Goal: Task Accomplishment & Management: Use online tool/utility

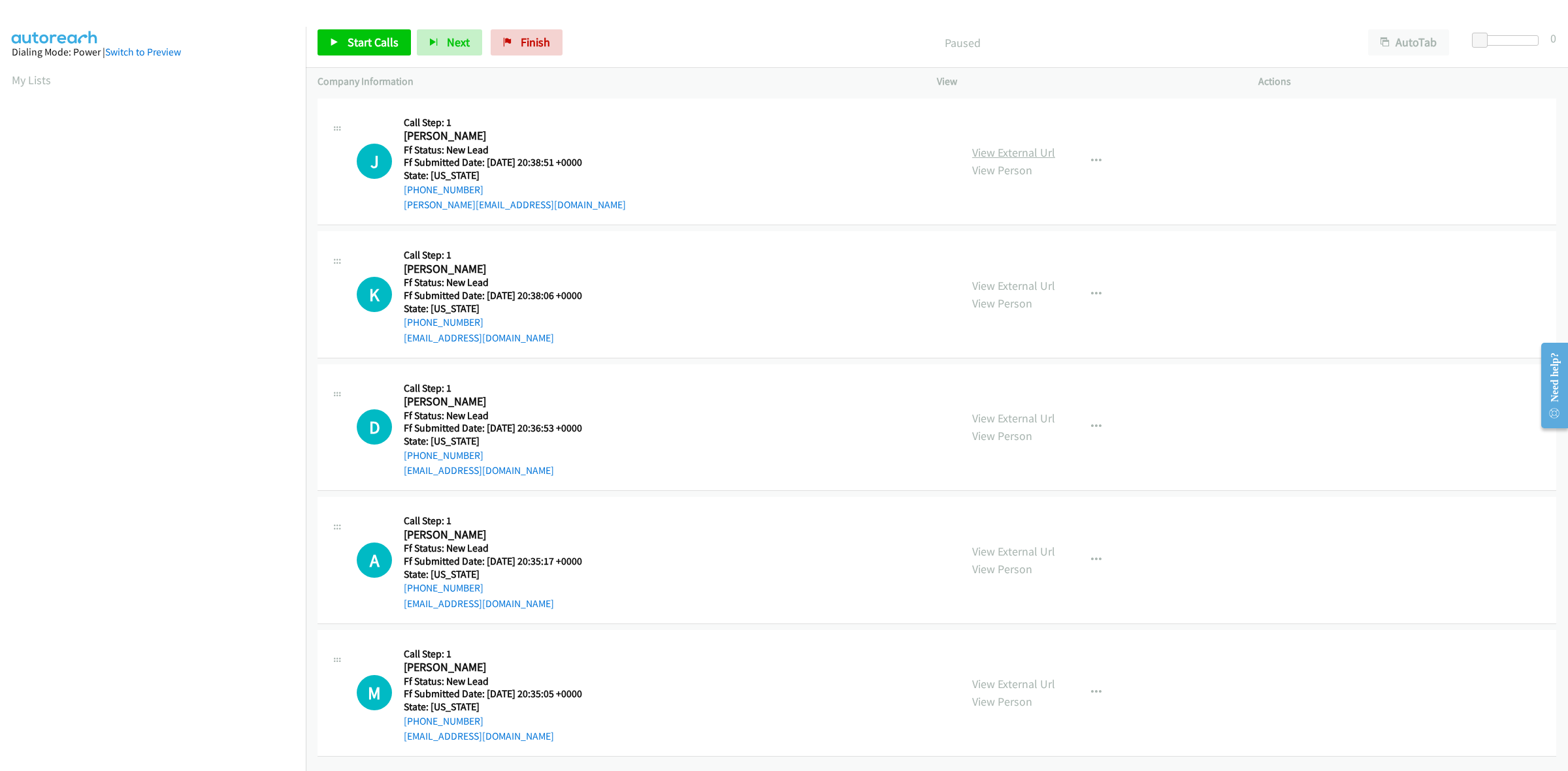
click at [1019, 151] on link "View External Url" at bounding box center [1013, 153] width 83 height 15
click at [1037, 284] on link "View External Url" at bounding box center [1013, 286] width 83 height 15
click at [1021, 419] on link "View External Url" at bounding box center [1013, 418] width 83 height 15
click at [1040, 550] on link "View External Url" at bounding box center [1013, 551] width 83 height 15
click at [1030, 689] on link "View External Url" at bounding box center [1013, 684] width 83 height 15
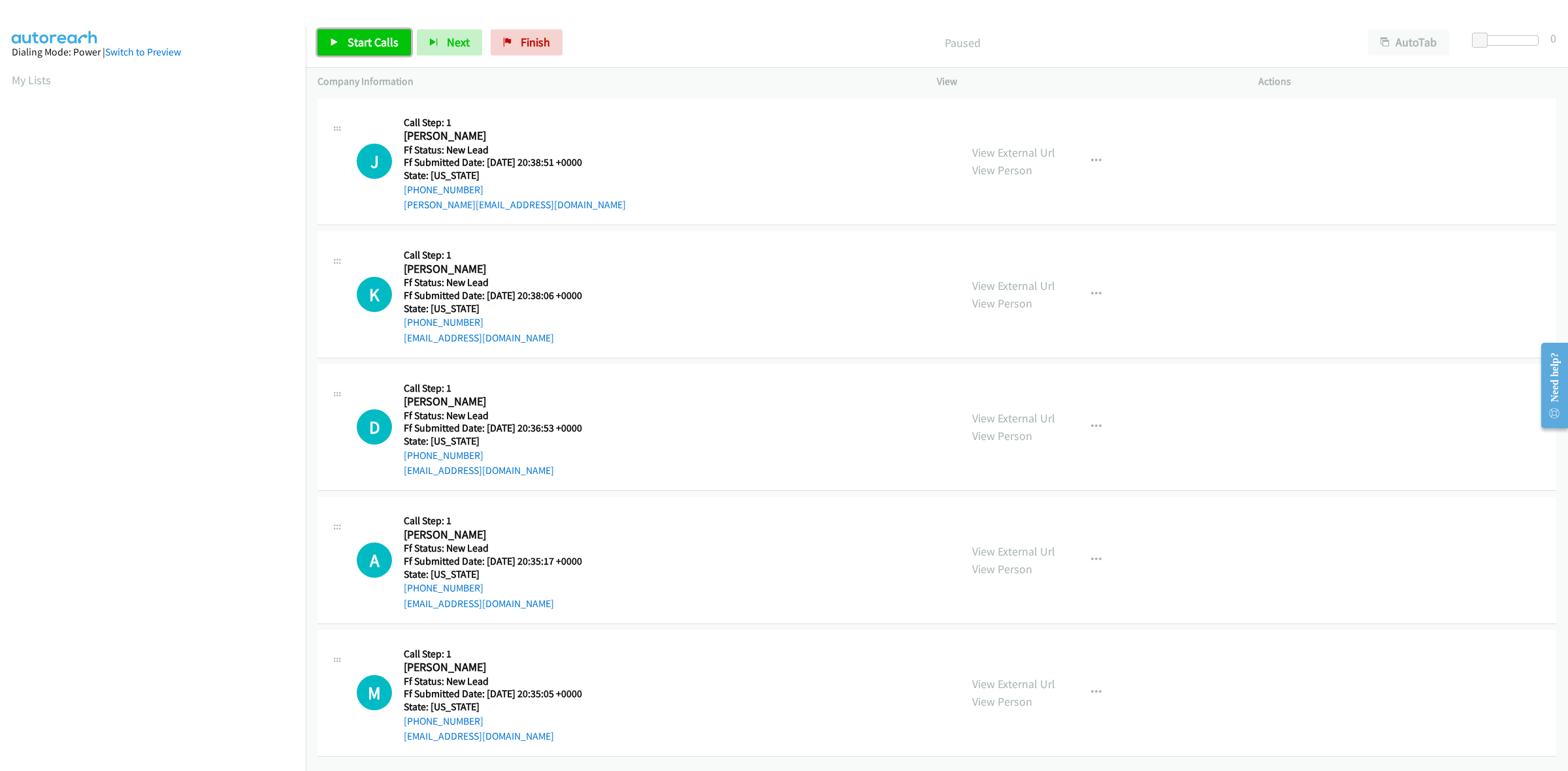
click at [348, 43] on span "Start Calls" at bounding box center [373, 42] width 51 height 15
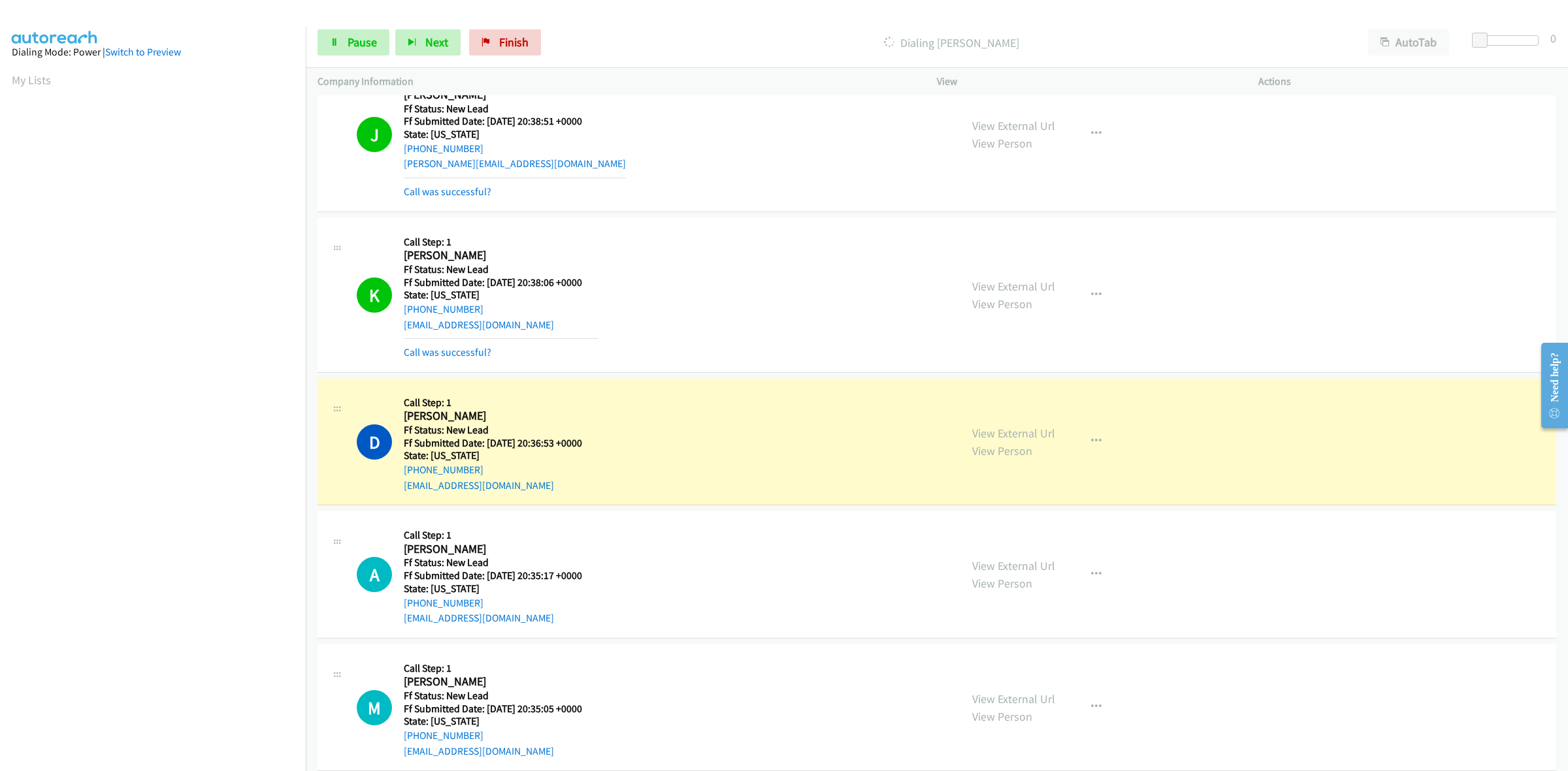
scroll to position [63, 0]
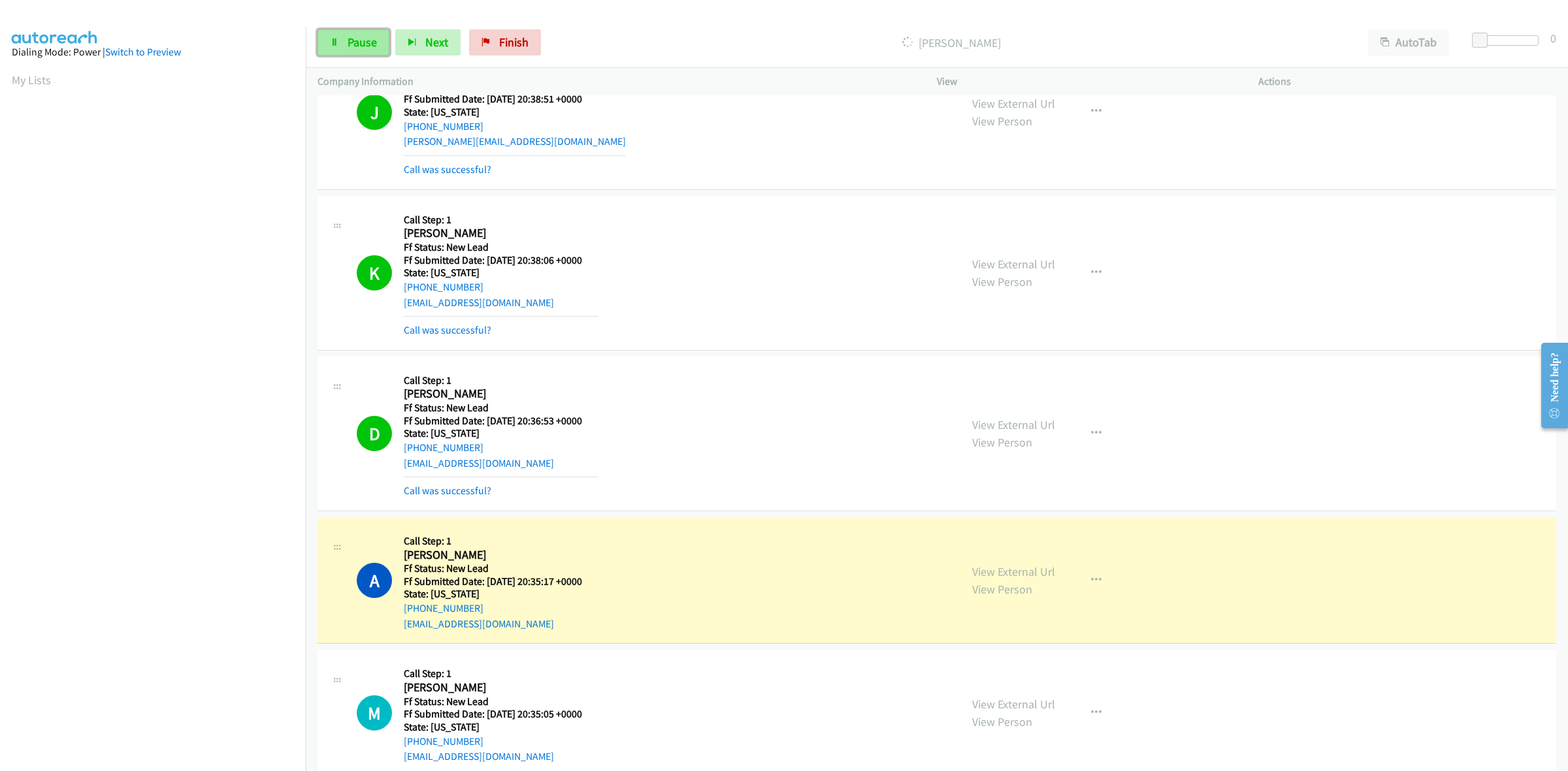
click at [363, 35] on span "Pause" at bounding box center [362, 42] width 29 height 15
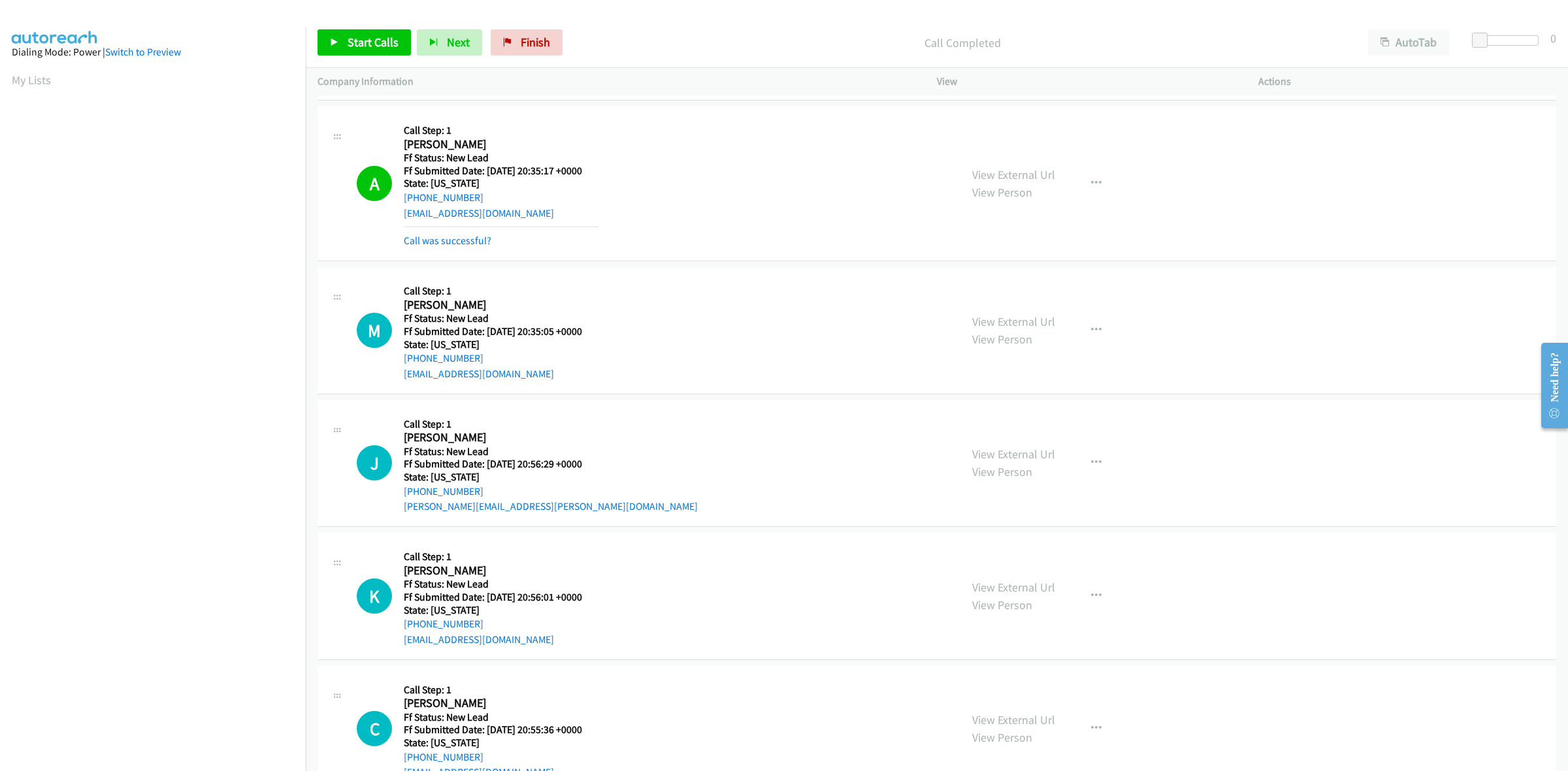
scroll to position [518, 0]
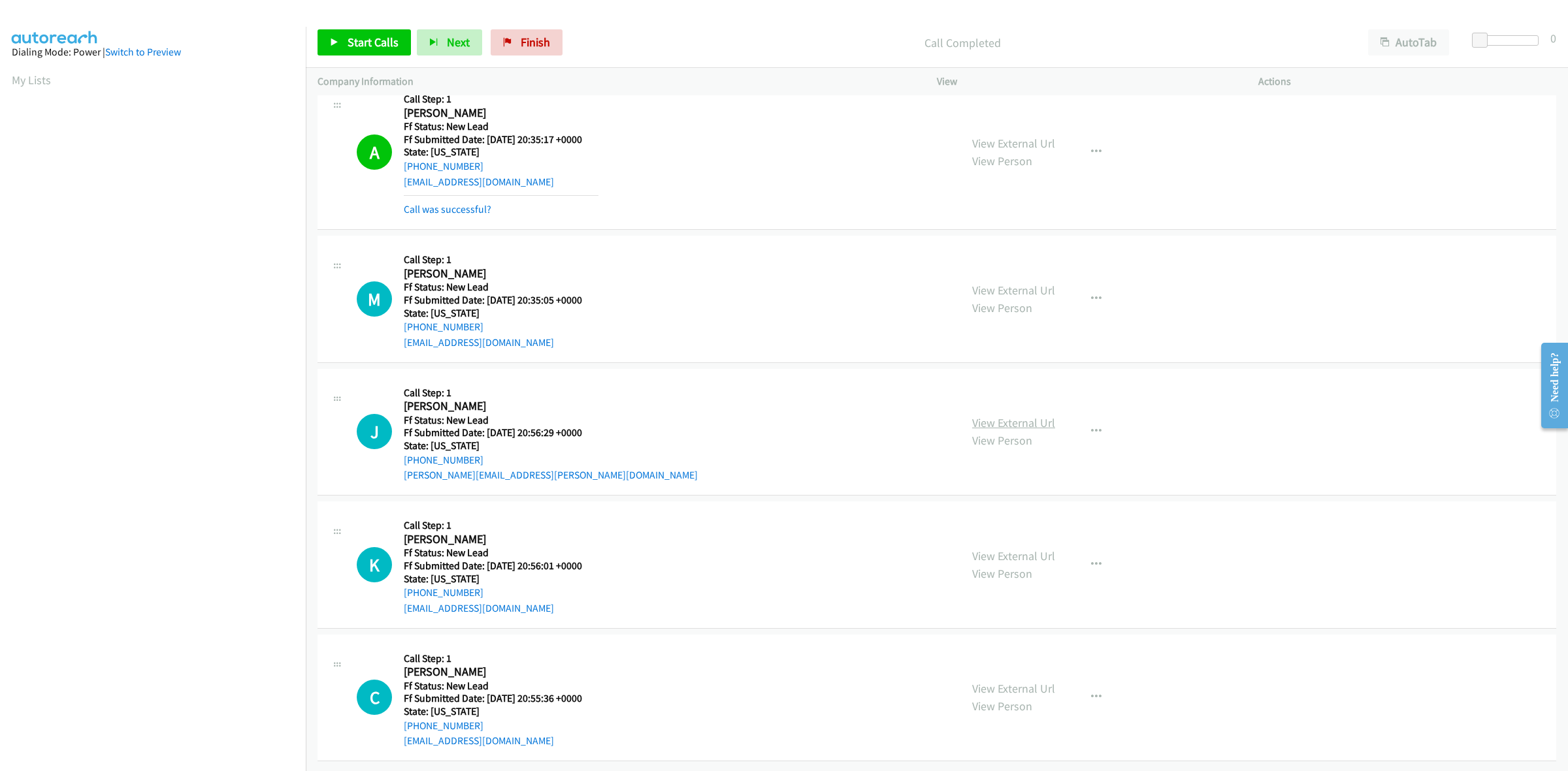
click at [983, 415] on link "View External Url" at bounding box center [1013, 423] width 83 height 15
click at [1023, 548] on link "View External Url" at bounding box center [1013, 556] width 83 height 15
click at [1018, 681] on link "View External Url" at bounding box center [1013, 688] width 83 height 15
click at [352, 35] on span "Start Calls" at bounding box center [373, 42] width 51 height 15
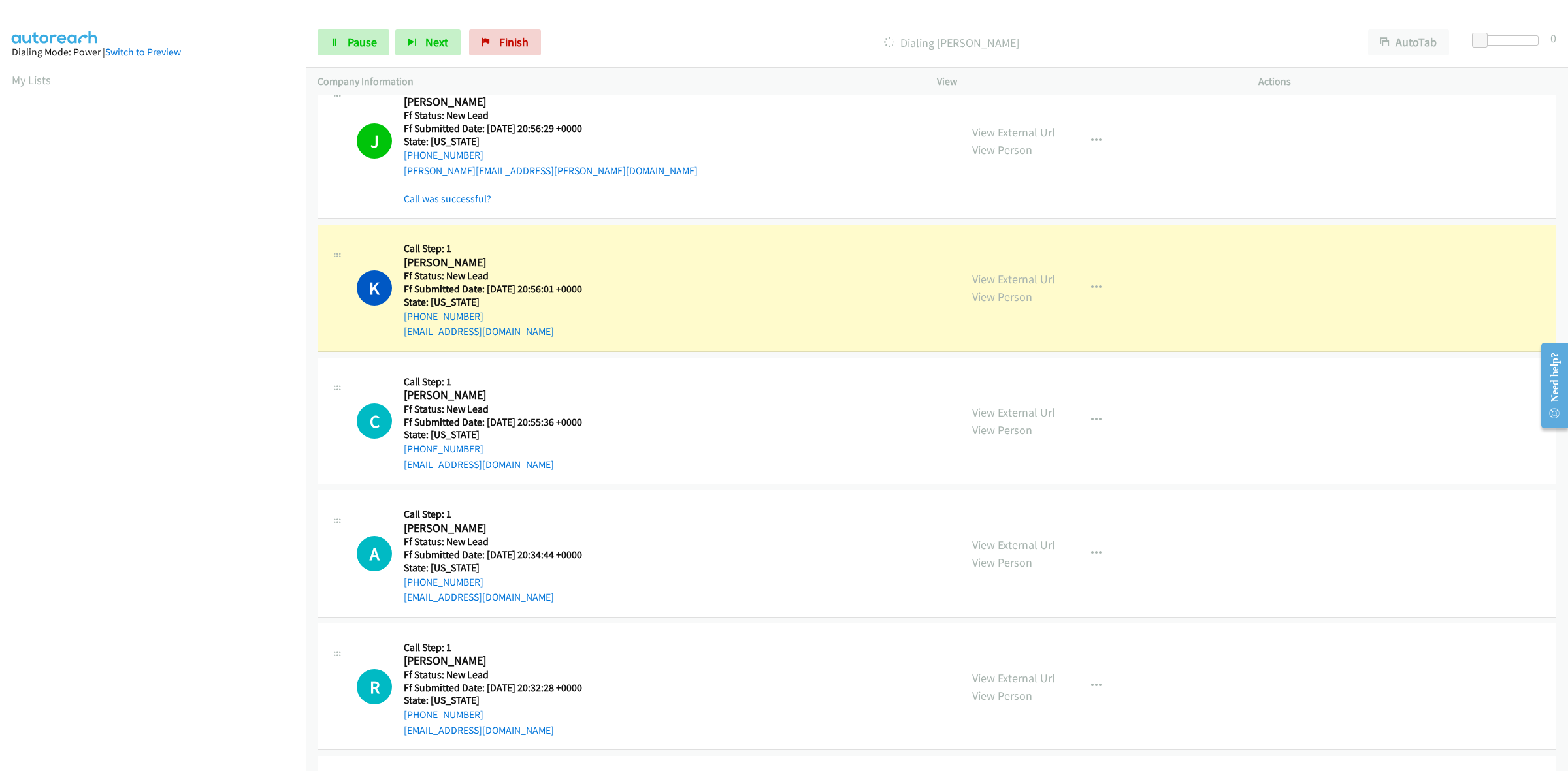
scroll to position [844, 0]
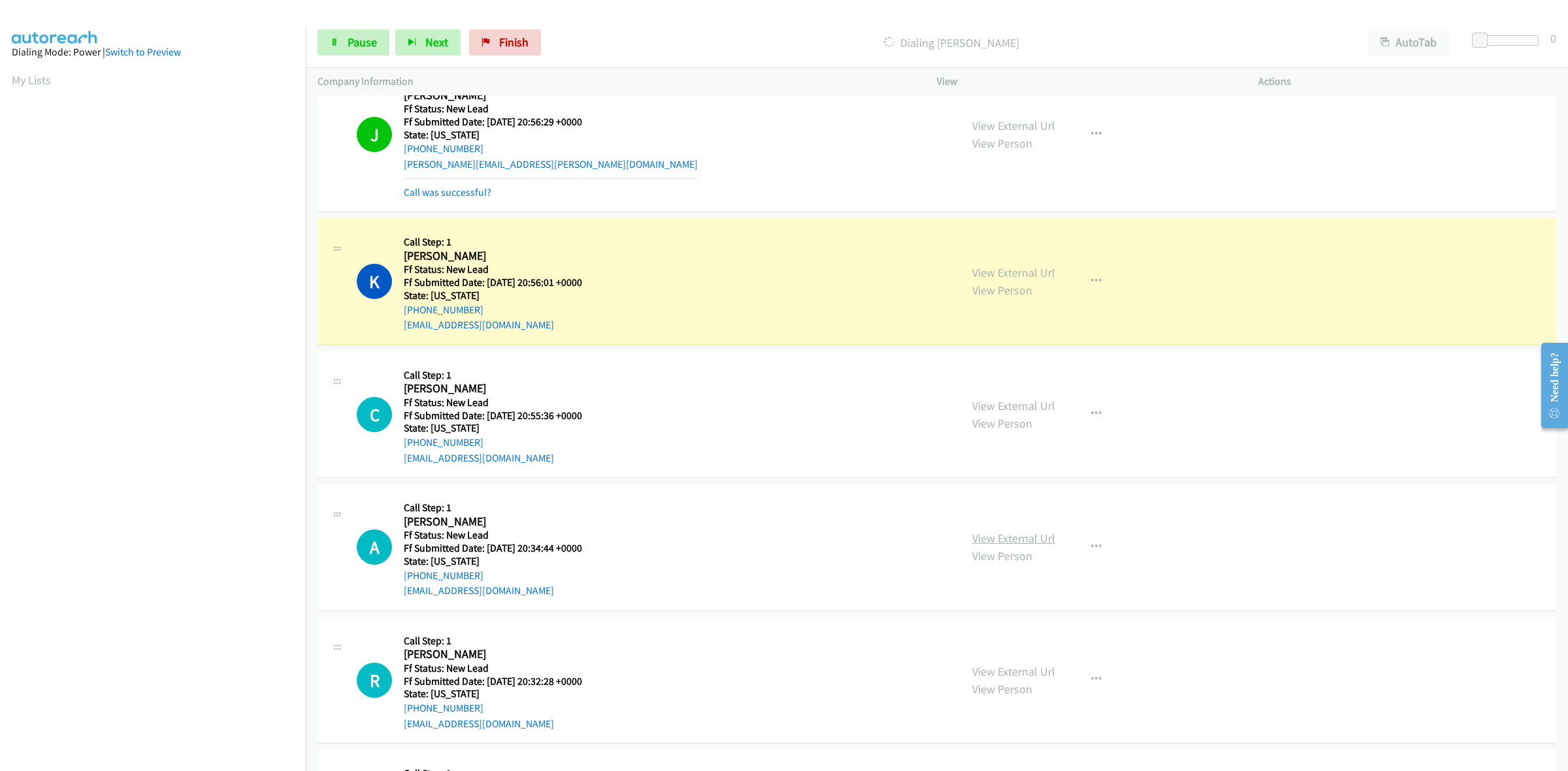
click at [1003, 540] on link "View External Url" at bounding box center [1013, 538] width 83 height 15
click at [1034, 669] on link "View External Url" at bounding box center [1013, 671] width 83 height 15
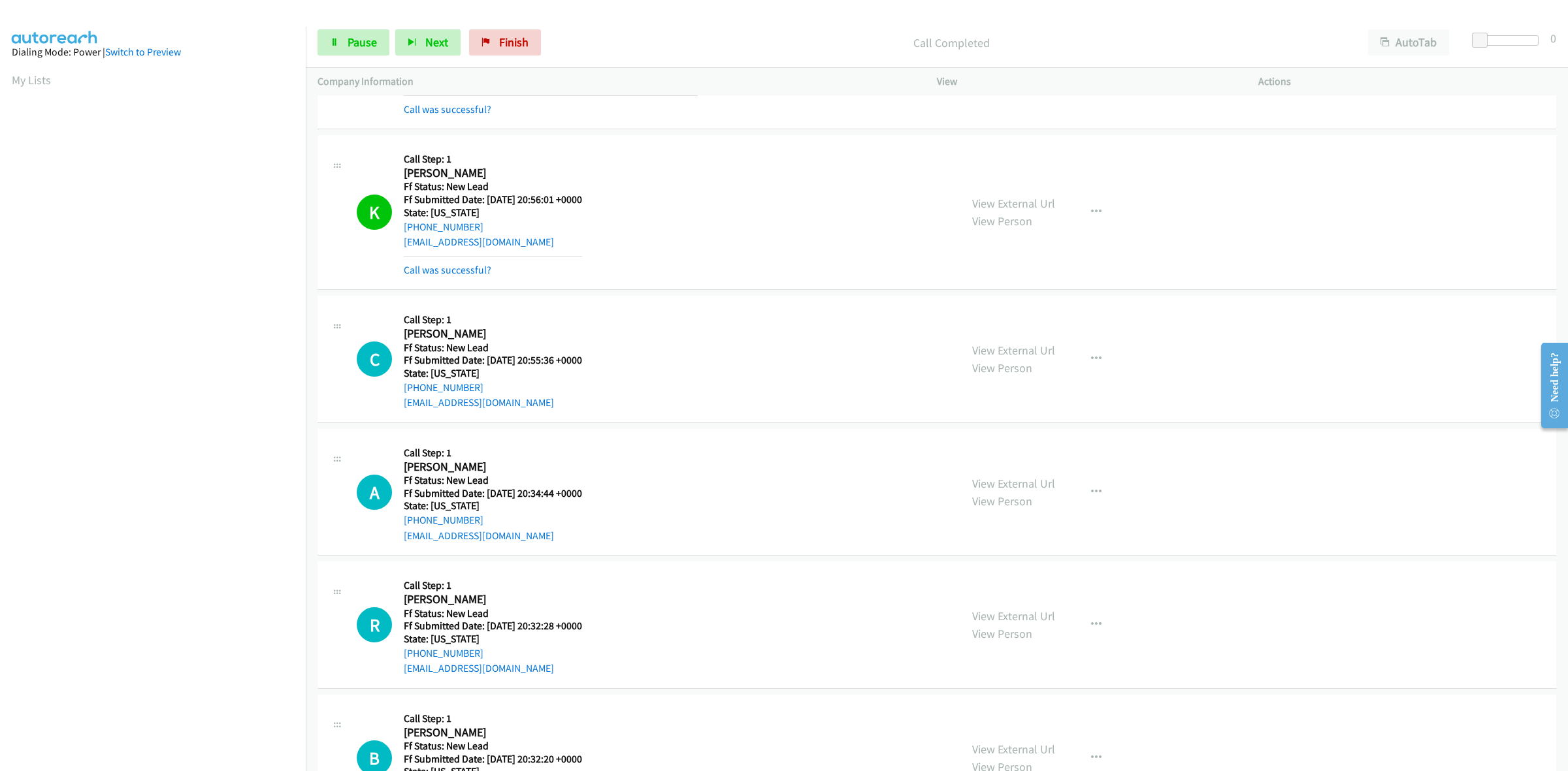
scroll to position [1000, 0]
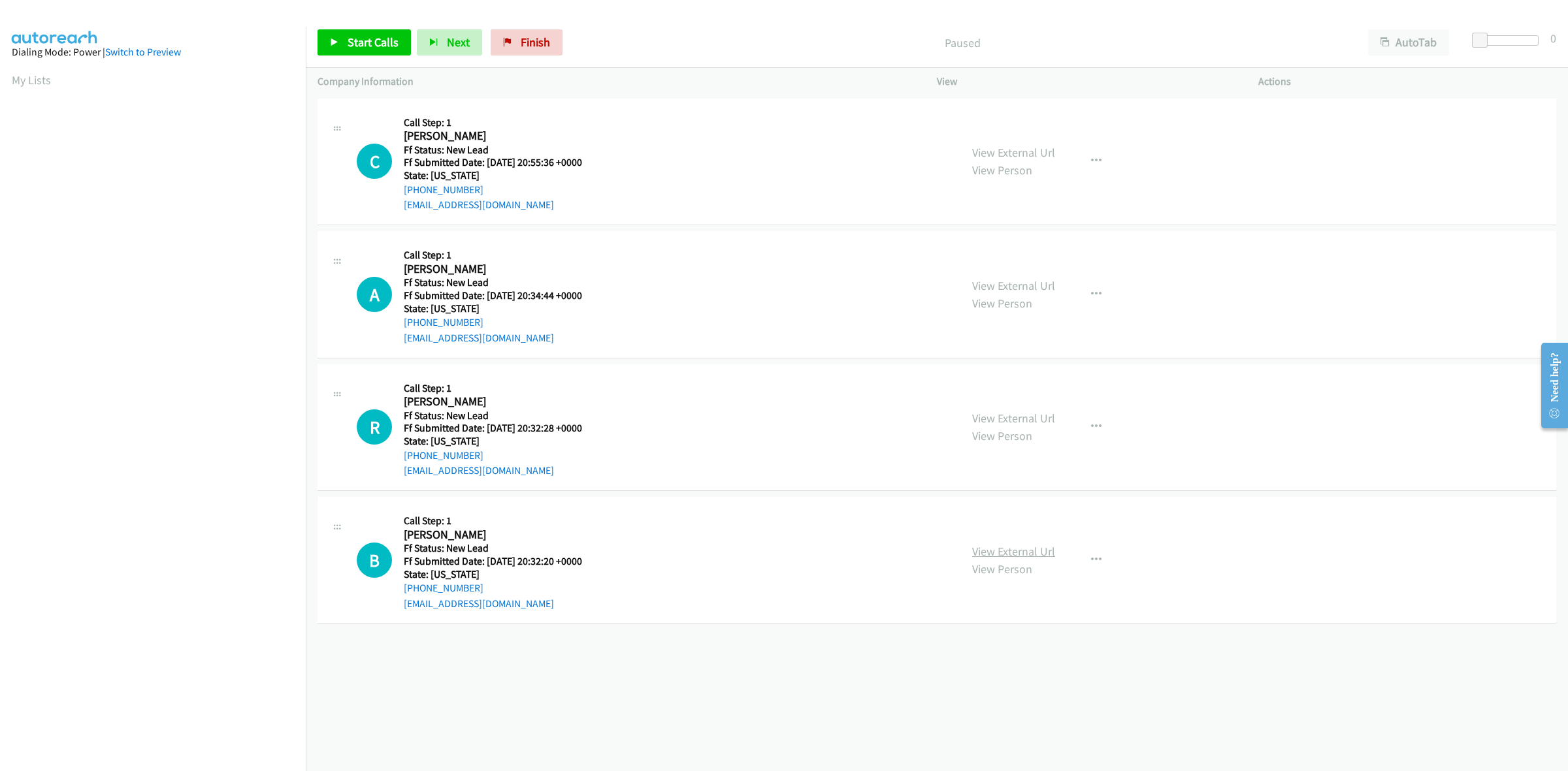
click at [1039, 556] on link "View External Url" at bounding box center [1013, 551] width 83 height 15
click at [378, 37] on span "Start Calls" at bounding box center [373, 42] width 51 height 15
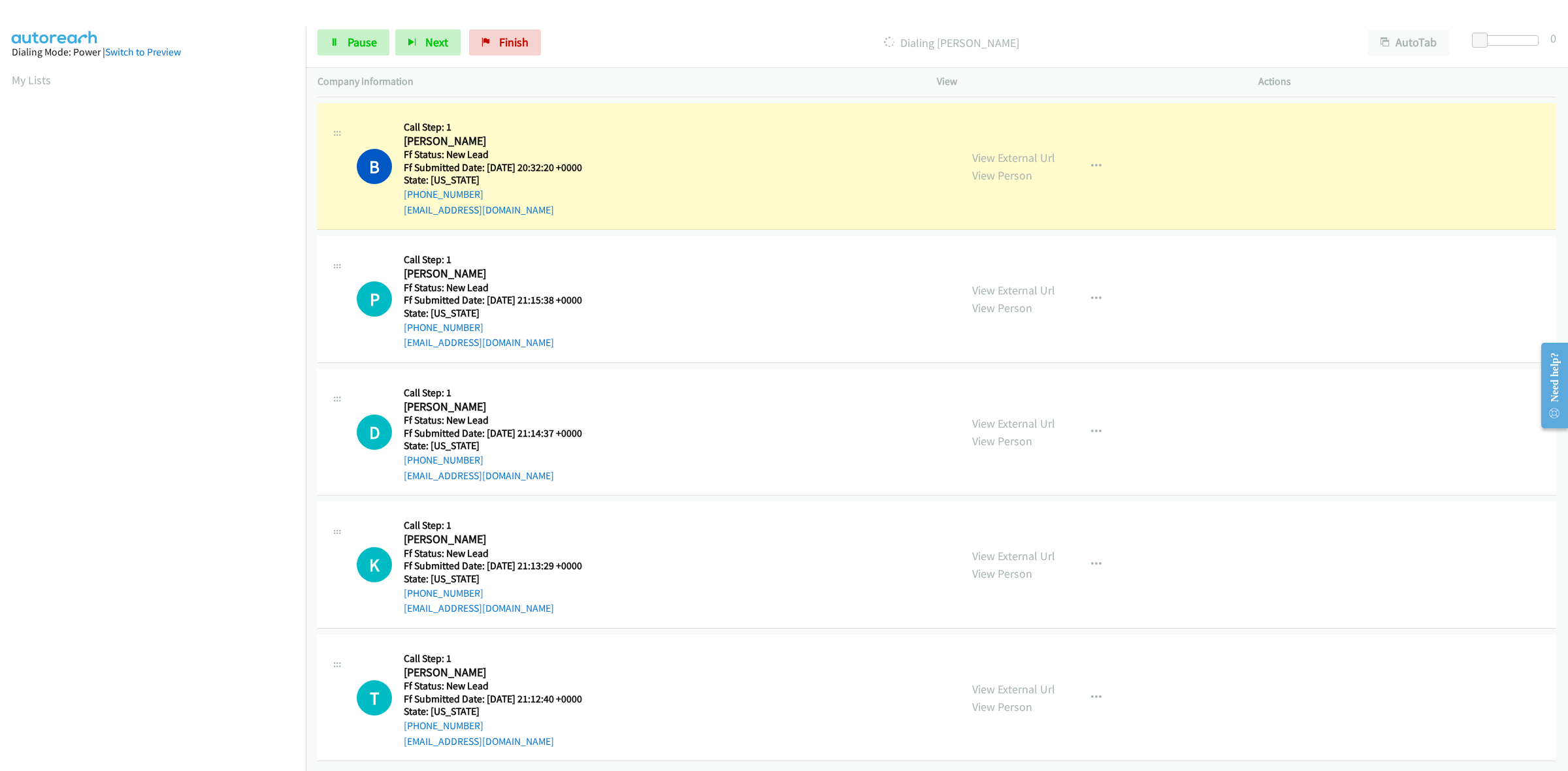
scroll to position [490, 0]
click at [366, 35] on span "Pause" at bounding box center [362, 42] width 29 height 15
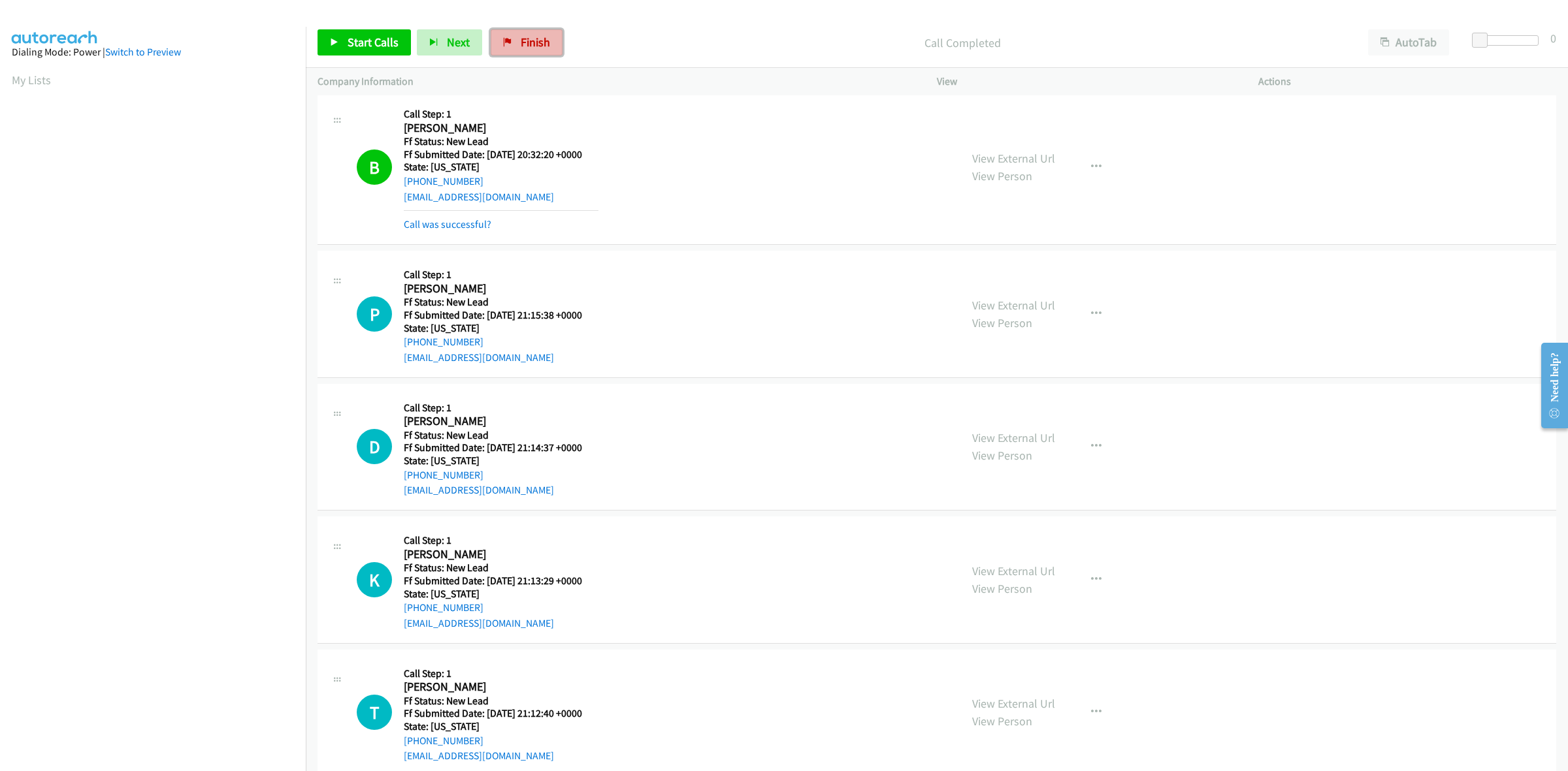
click at [529, 44] on span "Finish" at bounding box center [535, 42] width 29 height 15
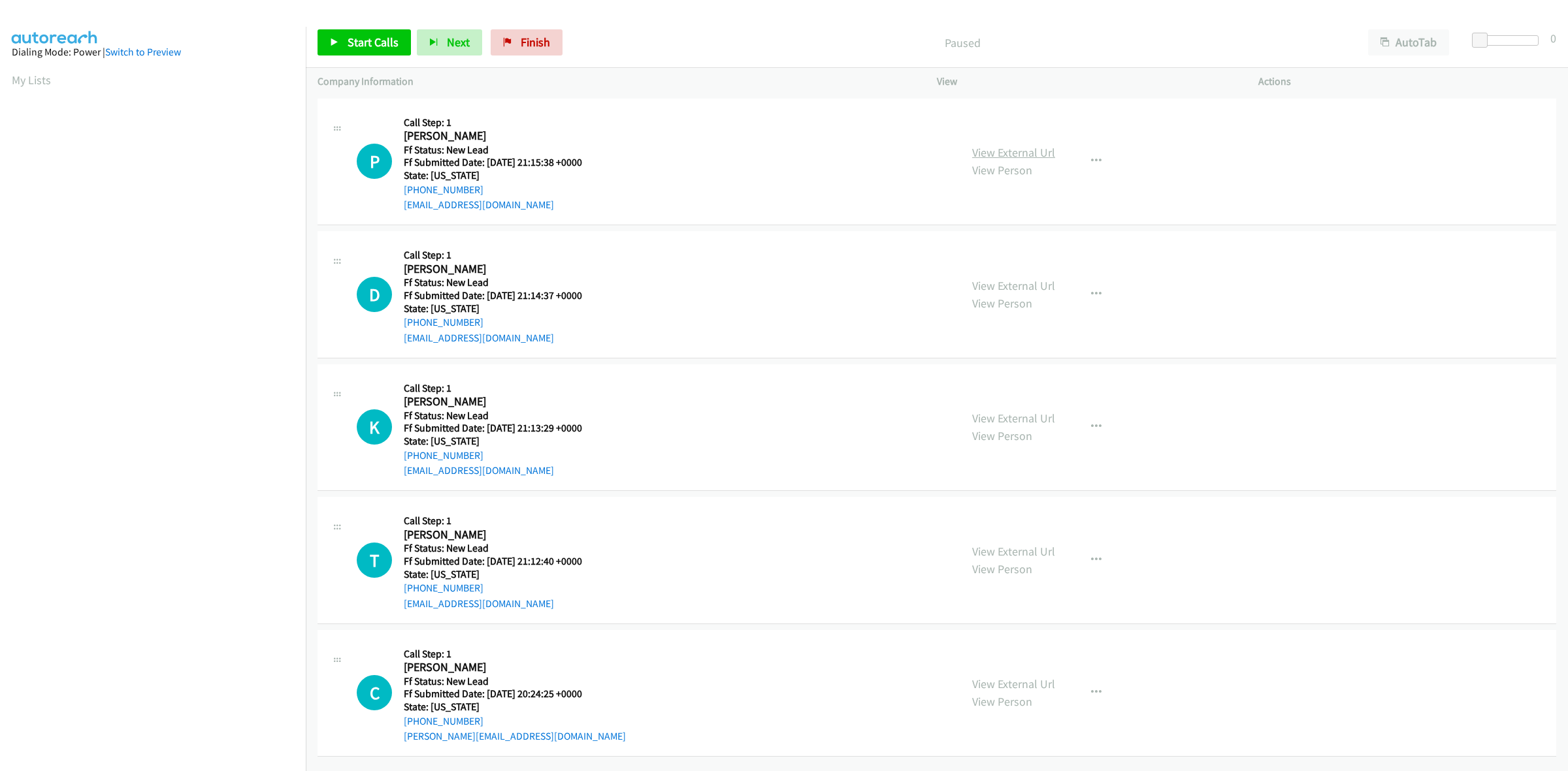
click at [1036, 154] on link "View External Url" at bounding box center [1013, 153] width 83 height 15
click at [1010, 288] on link "View External Url" at bounding box center [1013, 286] width 83 height 15
click at [1021, 412] on link "View External Url" at bounding box center [1013, 418] width 83 height 15
click at [1034, 554] on link "View External Url" at bounding box center [1013, 551] width 83 height 15
click at [1010, 679] on link "View External Url" at bounding box center [1013, 684] width 83 height 15
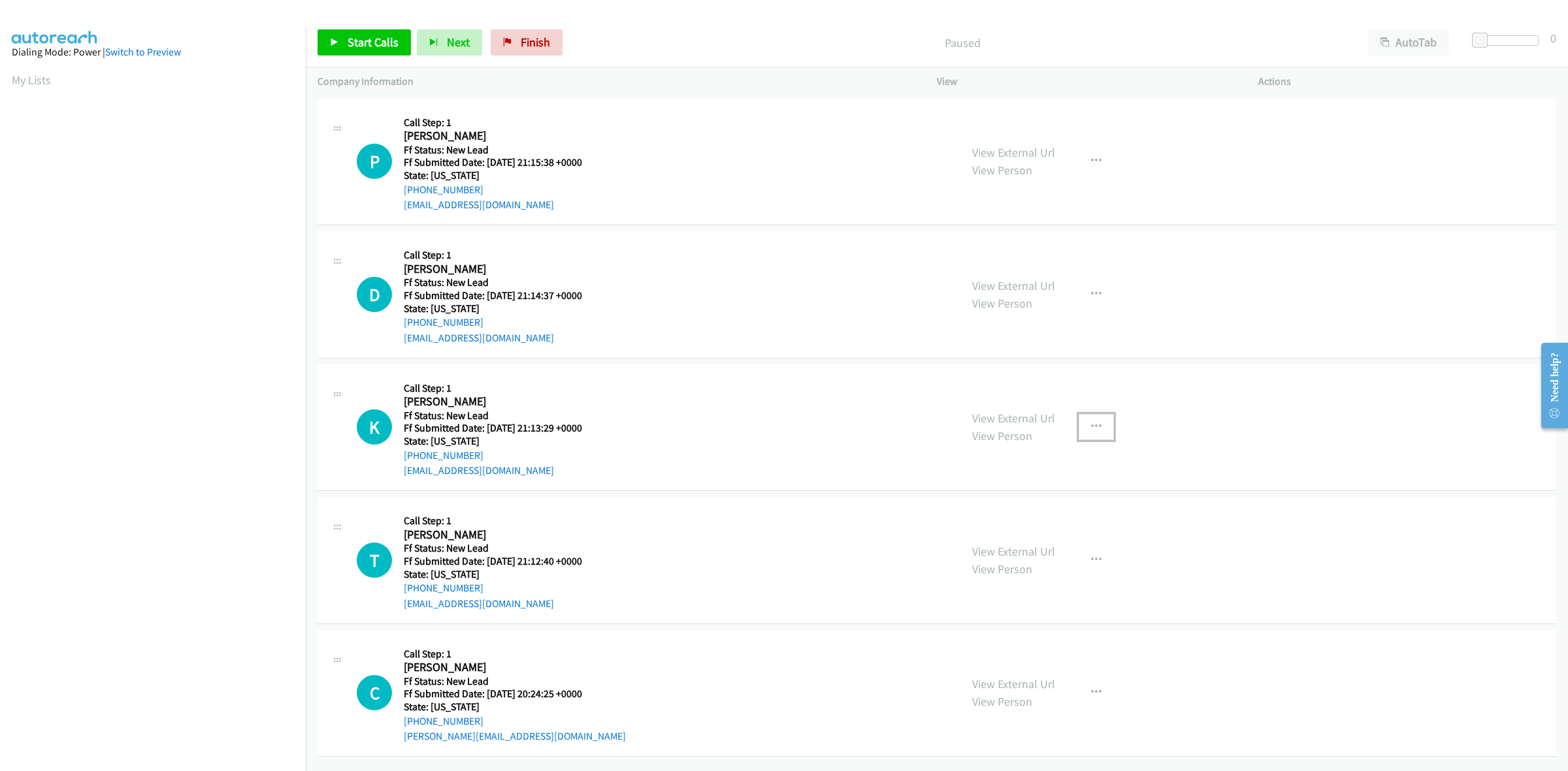
click at [1094, 426] on icon "button" at bounding box center [1095, 426] width 10 height 10
click at [994, 544] on link "Add to do not call list" at bounding box center [1026, 538] width 174 height 26
click at [369, 43] on span "Start Calls" at bounding box center [373, 42] width 51 height 15
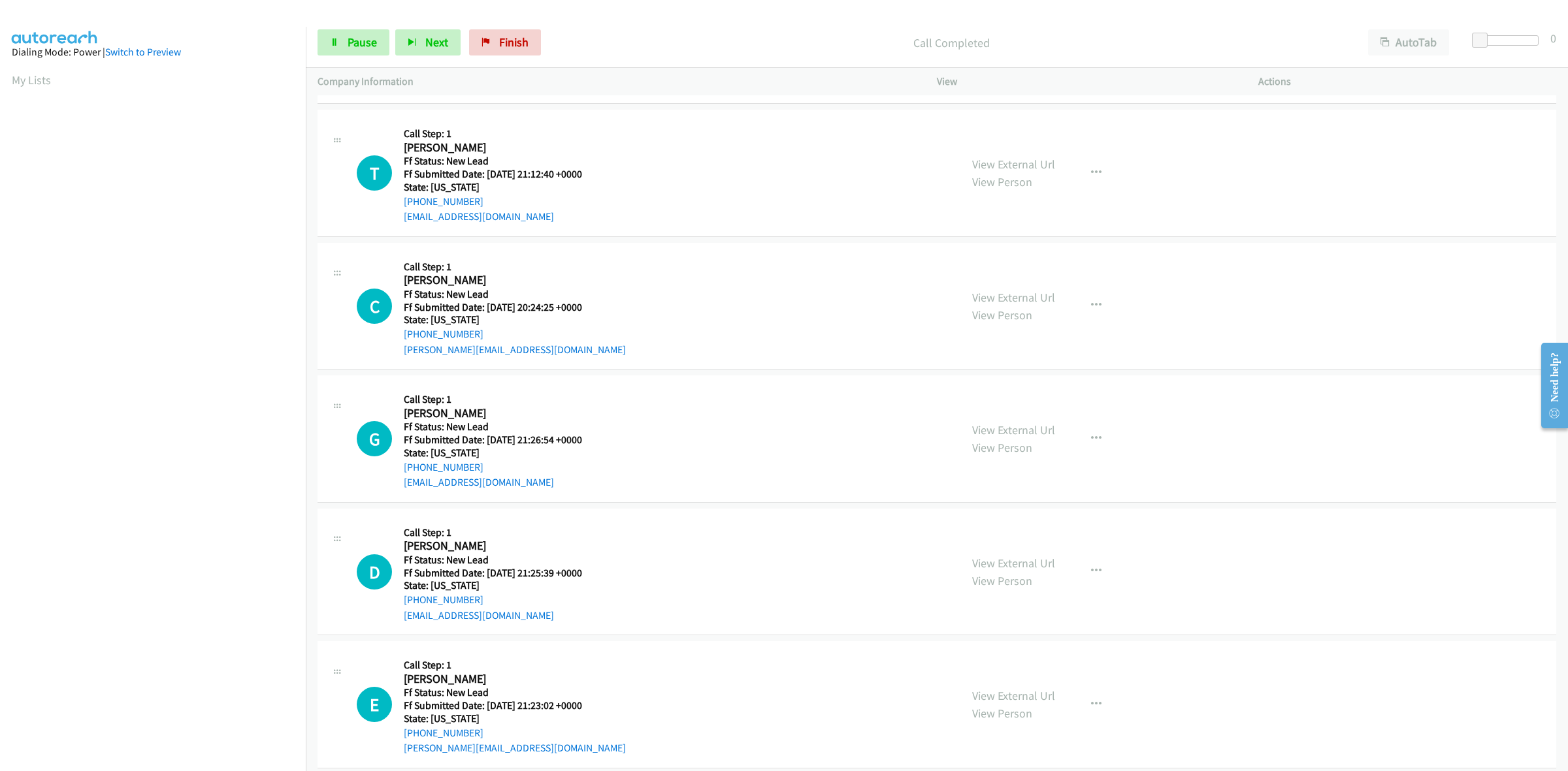
scroll to position [462, 0]
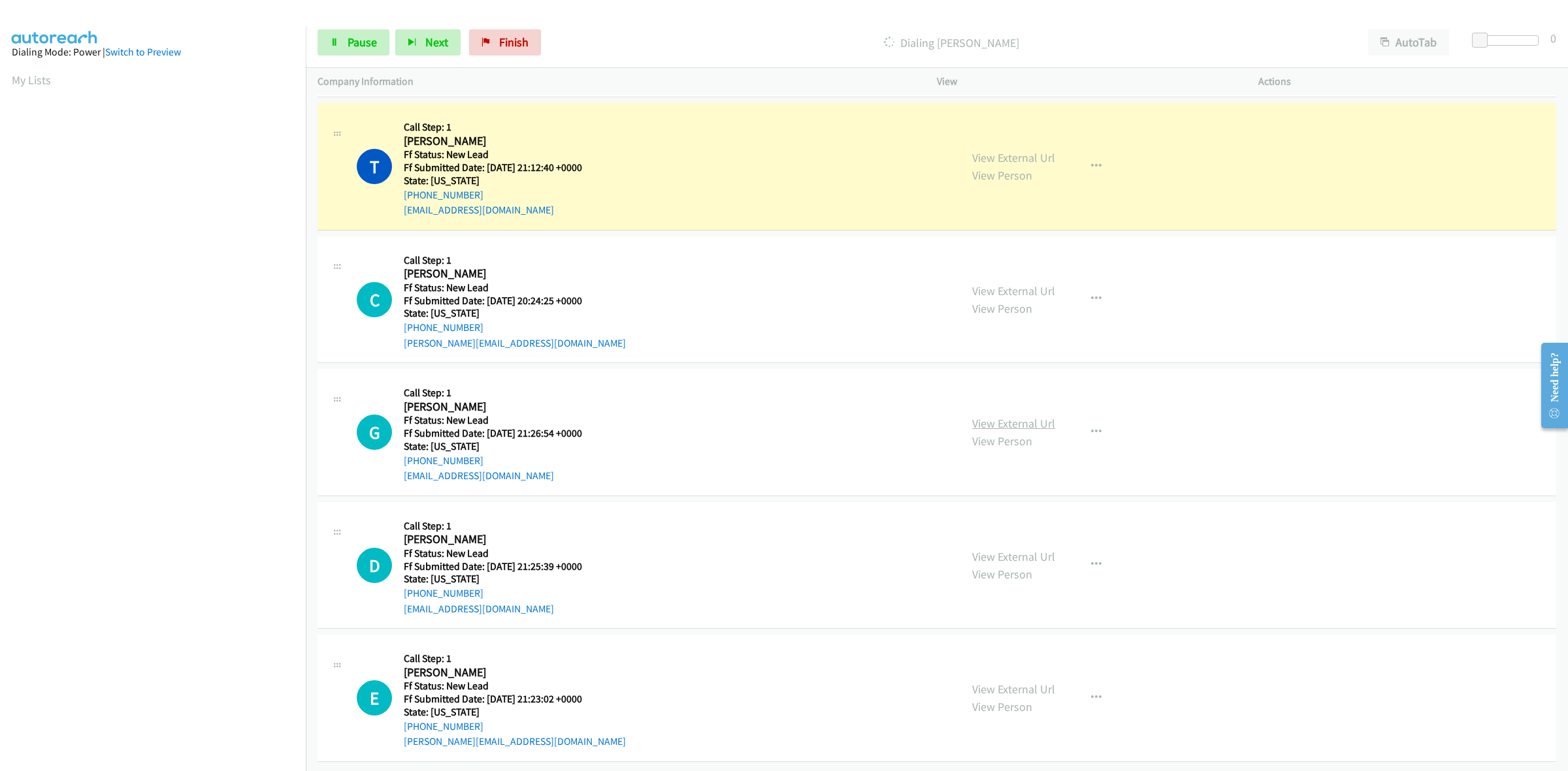
click at [1002, 416] on link "View External Url" at bounding box center [1013, 424] width 83 height 15
click at [1044, 549] on link "View External Url" at bounding box center [1013, 557] width 83 height 15
click at [997, 681] on link "View External Url" at bounding box center [1013, 689] width 83 height 15
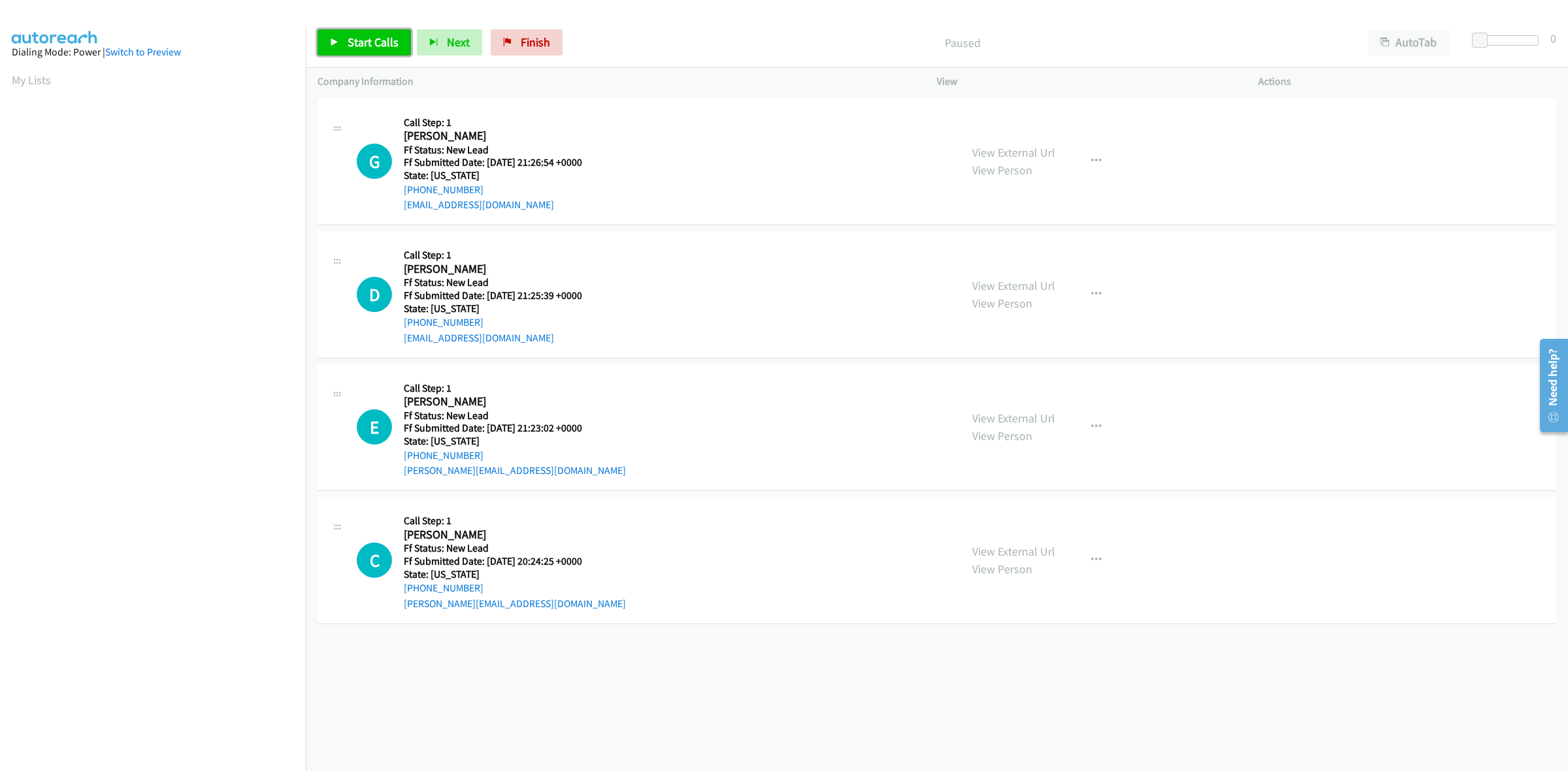
click at [376, 37] on span "Start Calls" at bounding box center [373, 42] width 51 height 15
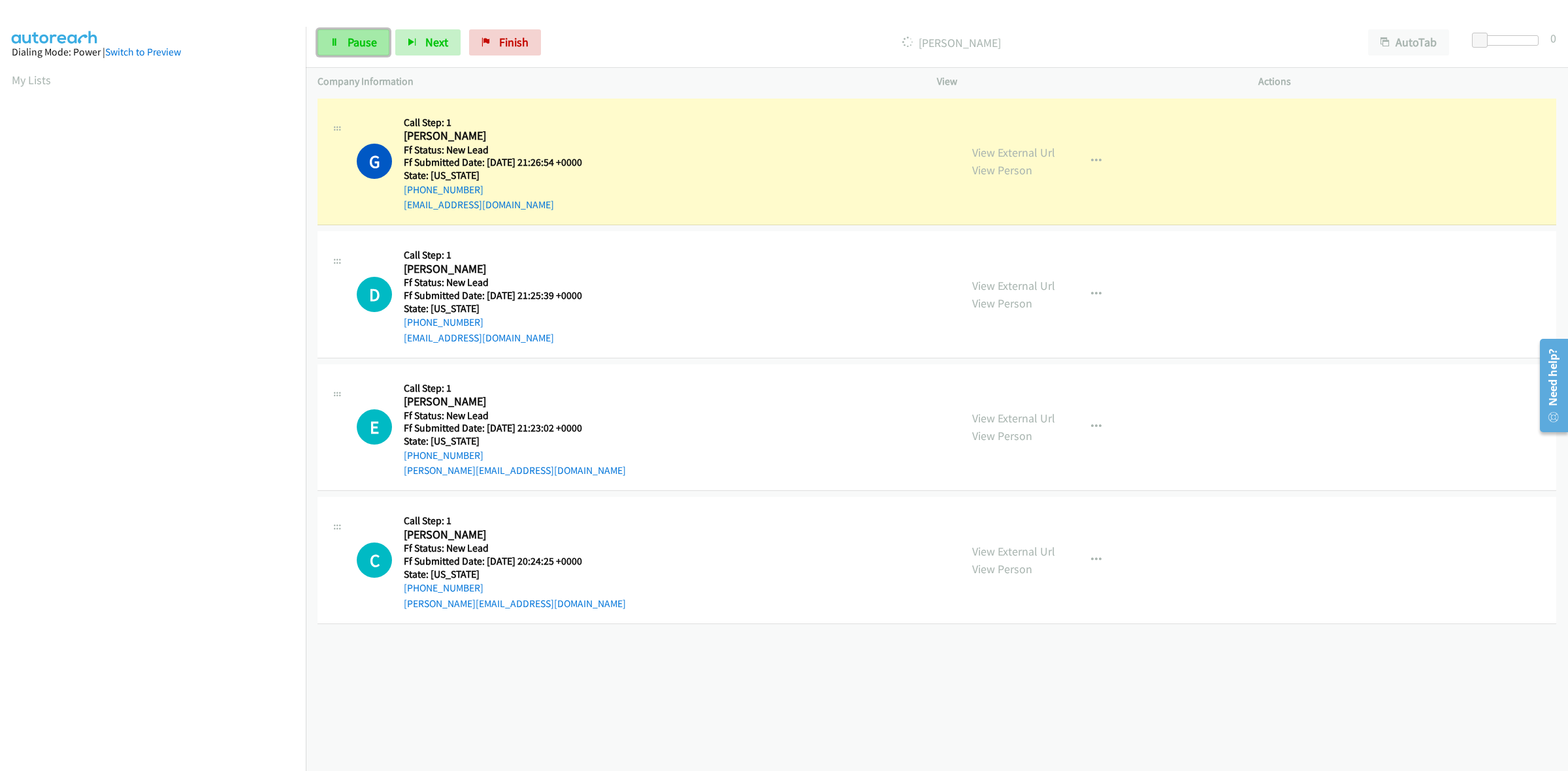
click at [359, 53] on link "Pause" at bounding box center [353, 42] width 72 height 26
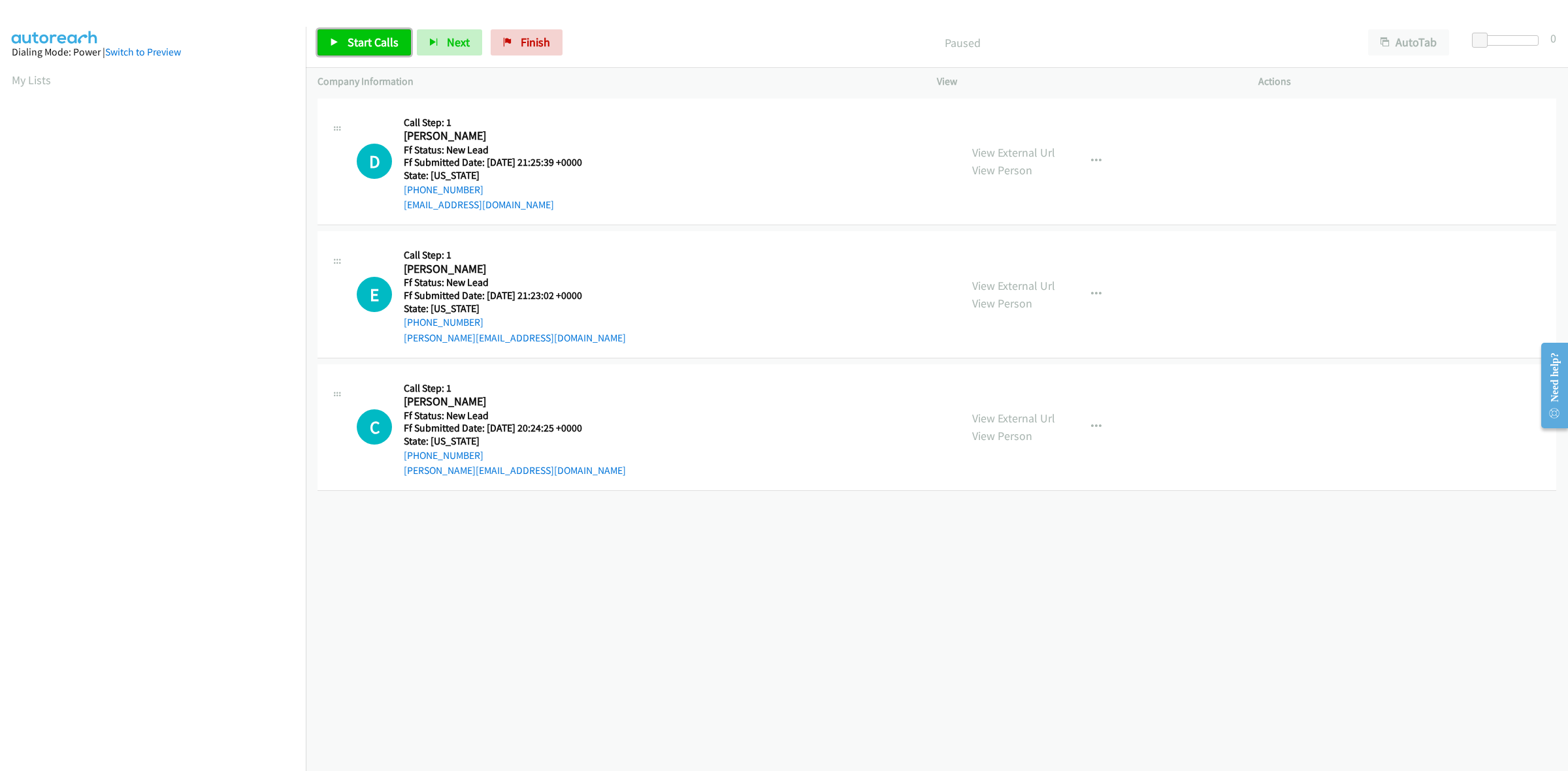
click at [354, 45] on span "Start Calls" at bounding box center [373, 42] width 51 height 15
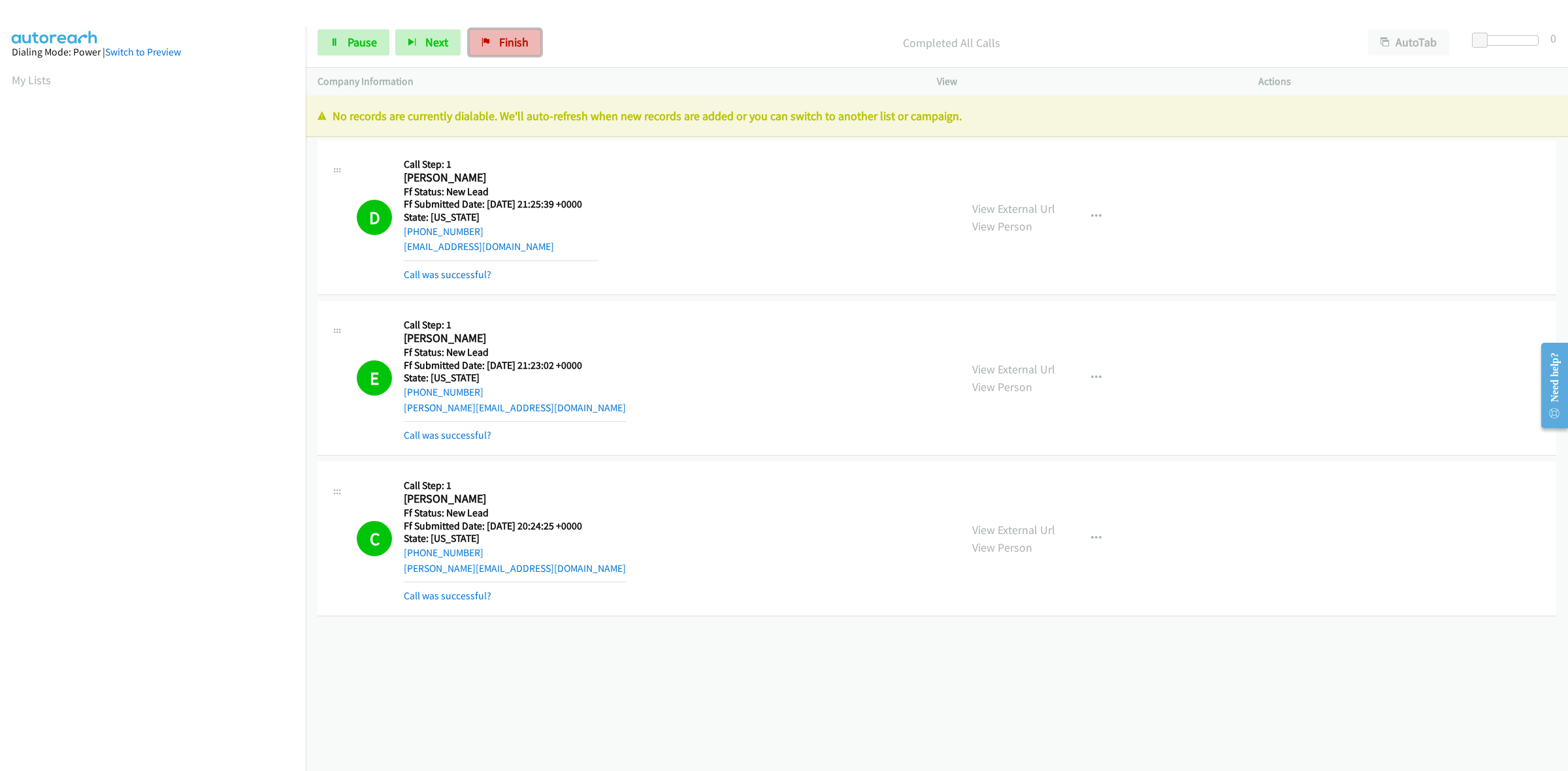
click at [511, 48] on span "Finish" at bounding box center [513, 42] width 29 height 15
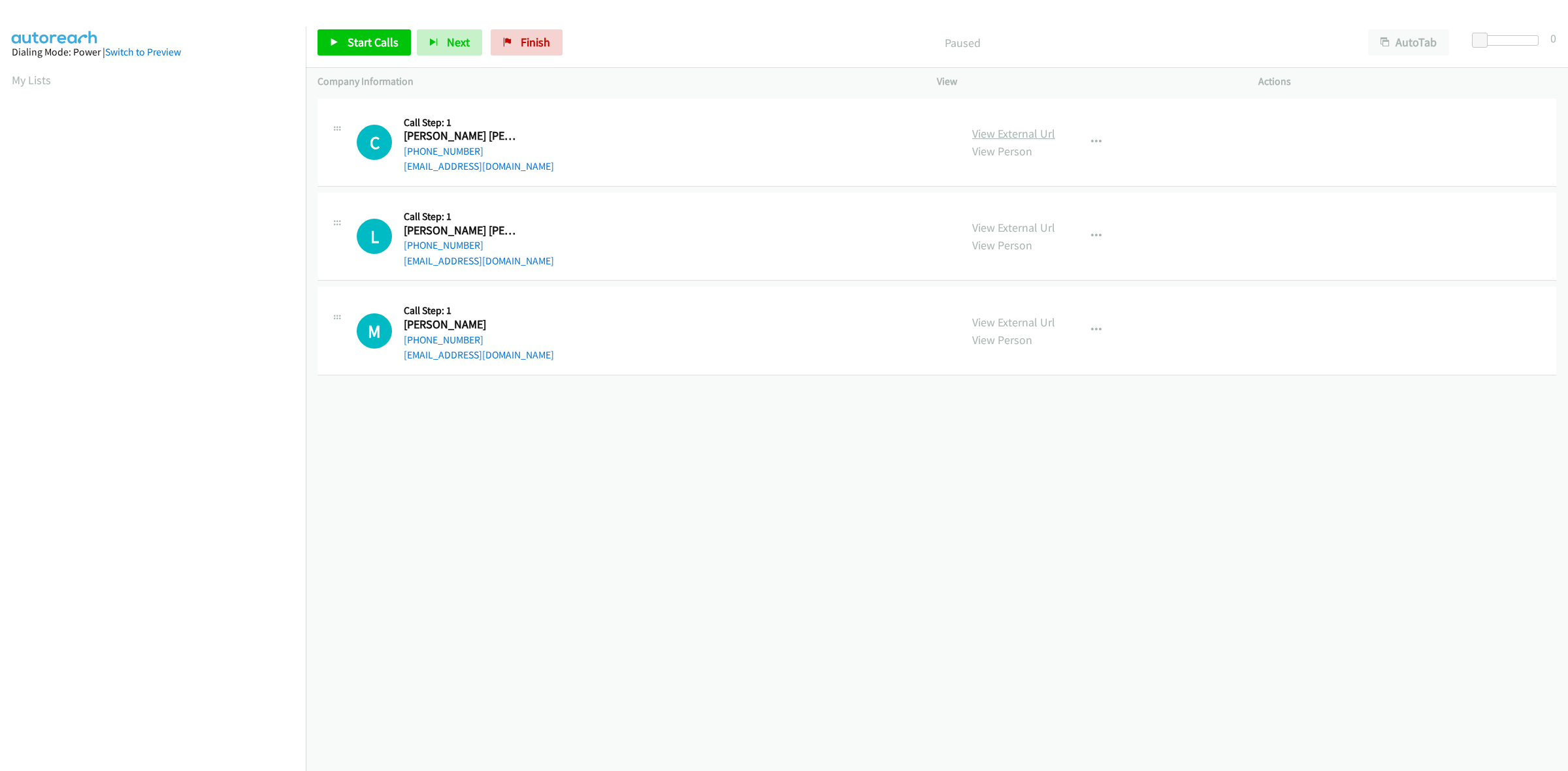
click at [1033, 137] on link "View External Url" at bounding box center [1013, 134] width 83 height 15
click at [1036, 222] on link "View External Url" at bounding box center [1013, 227] width 83 height 15
click at [1013, 317] on link "View External Url" at bounding box center [1013, 322] width 83 height 15
click at [363, 54] on link "Start Calls" at bounding box center [364, 42] width 94 height 26
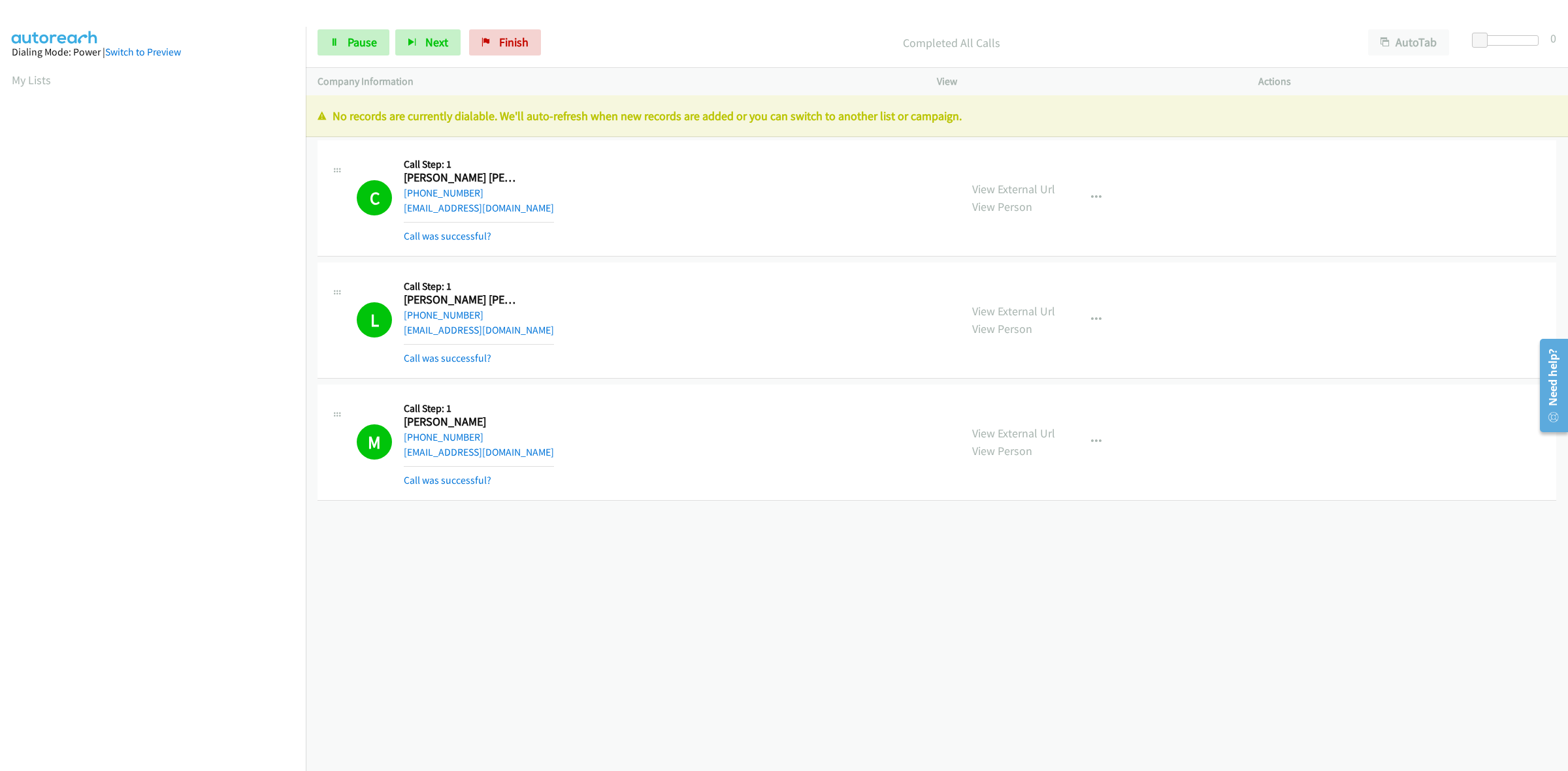
drag, startPoint x: 1305, startPoint y: 619, endPoint x: 1318, endPoint y: 580, distance: 41.1
click at [1305, 619] on div "+1 415-964-1034 Call failed - Please reload the list and try again The Callbar …" at bounding box center [936, 433] width 1262 height 676
click at [481, 36] on link "Finish" at bounding box center [505, 42] width 72 height 26
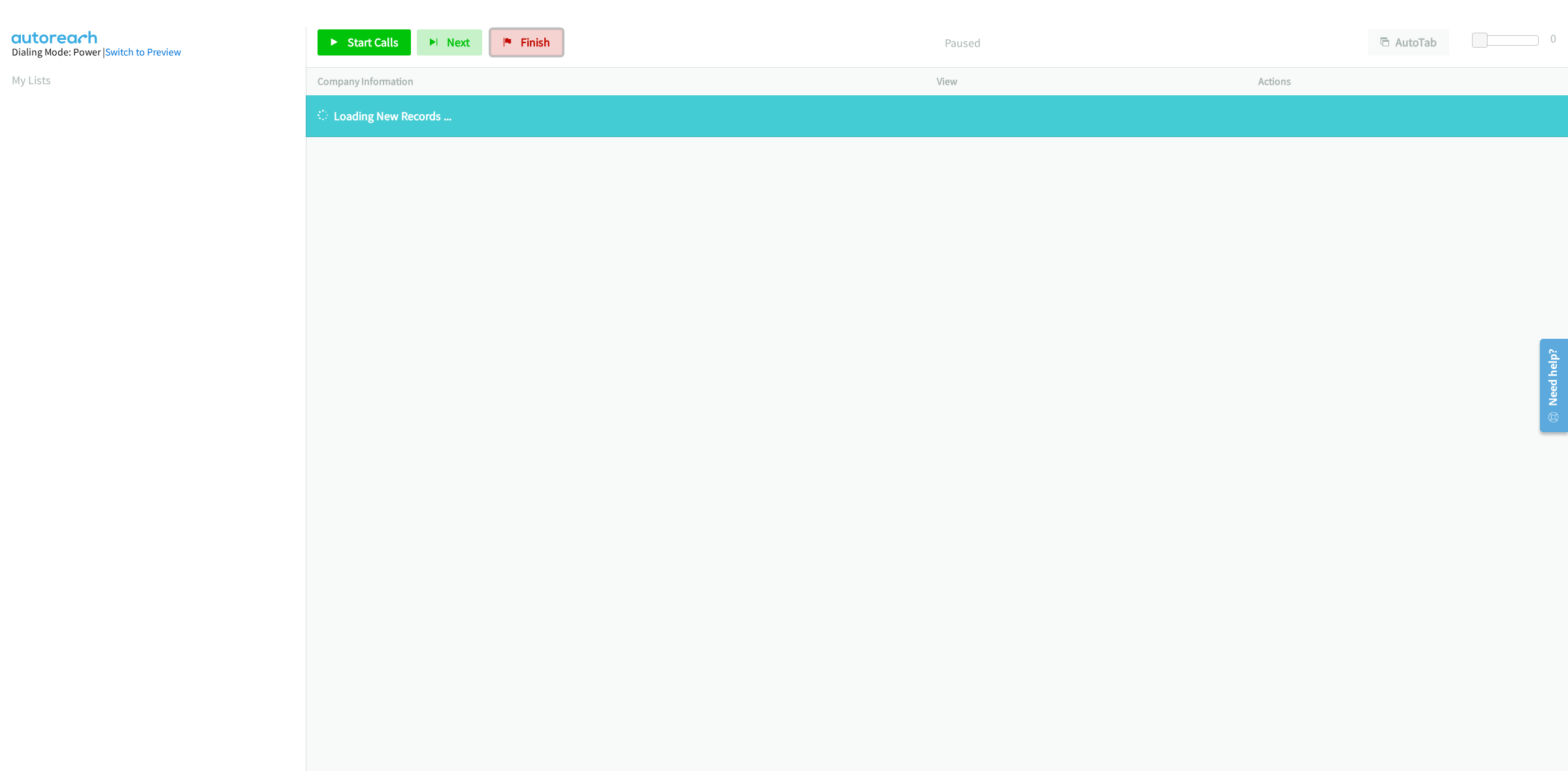
drag, startPoint x: 505, startPoint y: 48, endPoint x: 849, endPoint y: 79, distance: 345.4
click at [505, 48] on link "Finish" at bounding box center [526, 42] width 72 height 26
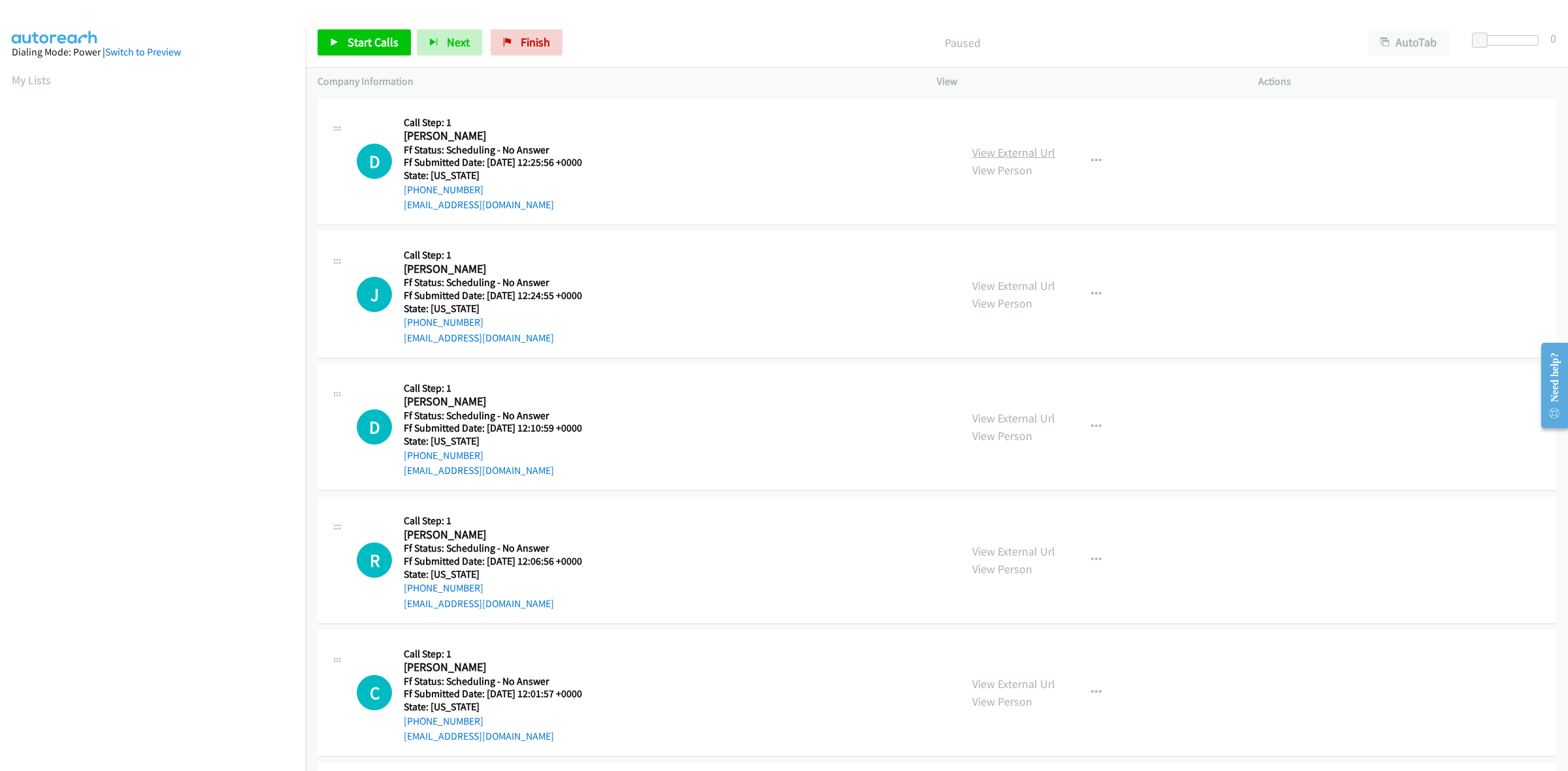
click at [1013, 157] on link "View External Url" at bounding box center [1013, 153] width 83 height 15
click at [1042, 279] on link "View External Url" at bounding box center [1013, 286] width 83 height 15
click at [1036, 417] on link "View External Url" at bounding box center [1013, 418] width 83 height 15
click at [1042, 544] on link "View External Url" at bounding box center [1013, 551] width 83 height 15
click at [1031, 677] on link "View External Url" at bounding box center [1013, 684] width 83 height 15
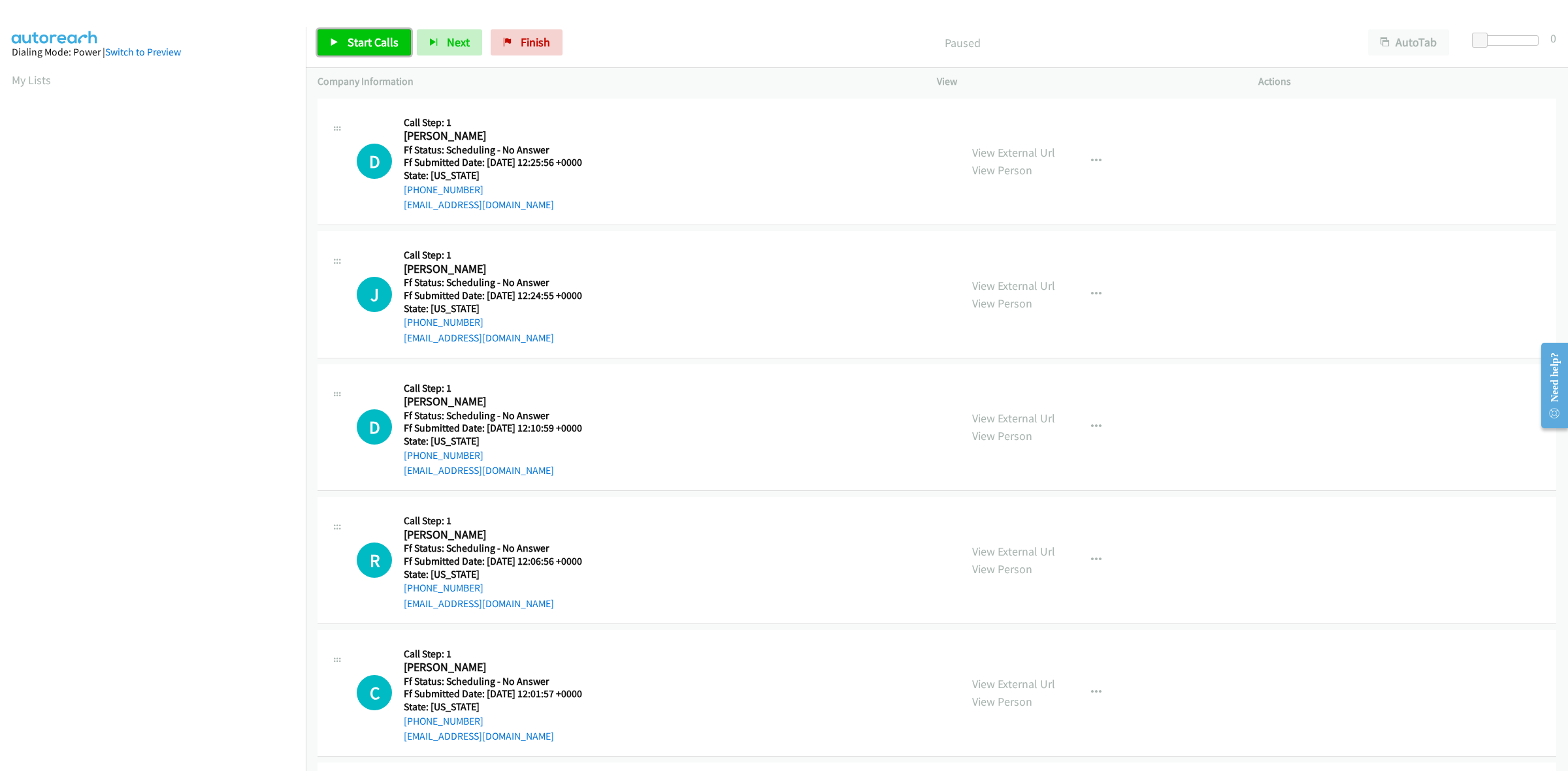
click at [369, 29] on link "Start Calls" at bounding box center [364, 42] width 94 height 26
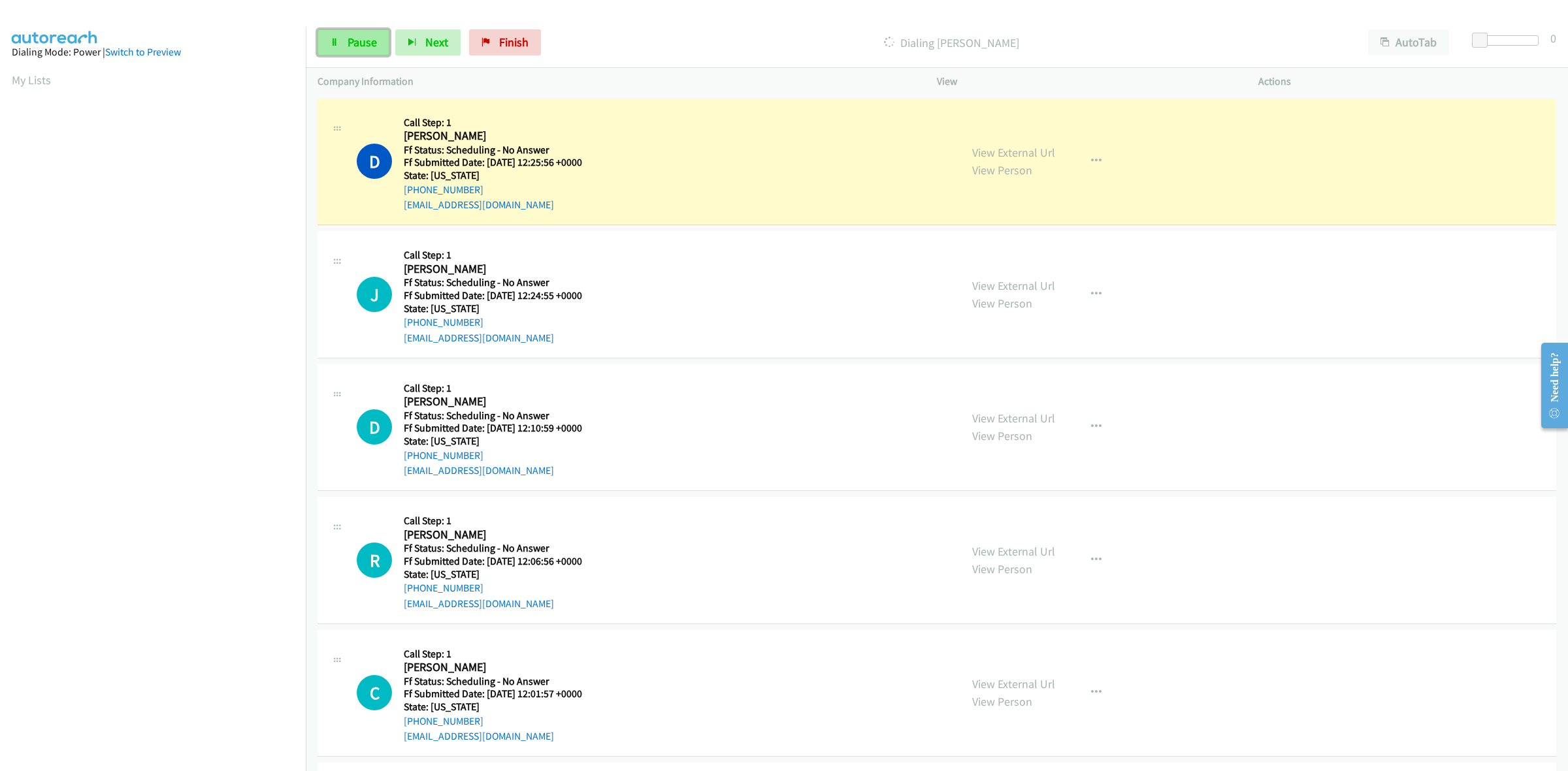
click at [340, 43] on link "Pause" at bounding box center [353, 42] width 72 height 26
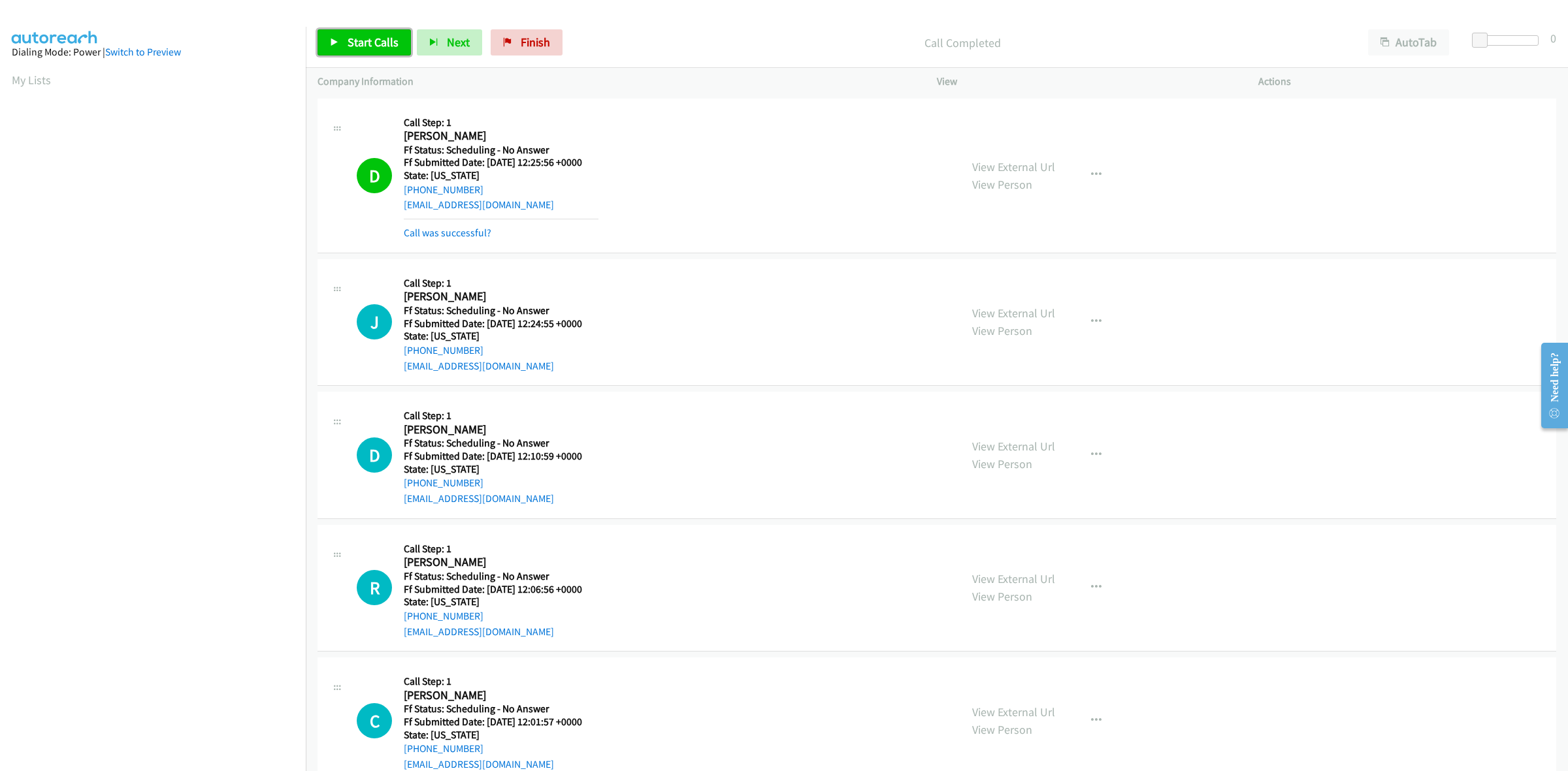
click at [369, 41] on span "Start Calls" at bounding box center [373, 42] width 51 height 15
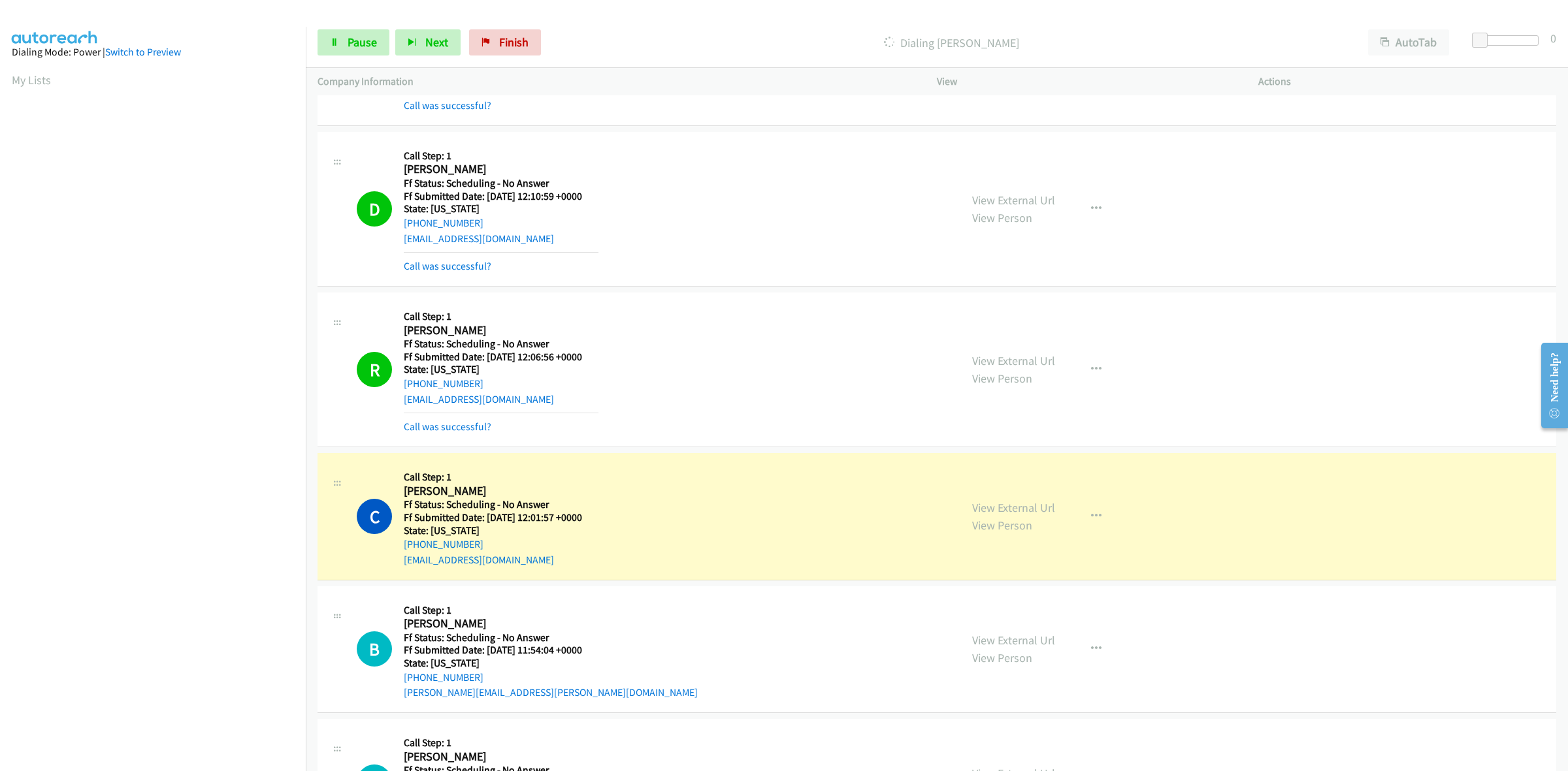
scroll to position [408, 0]
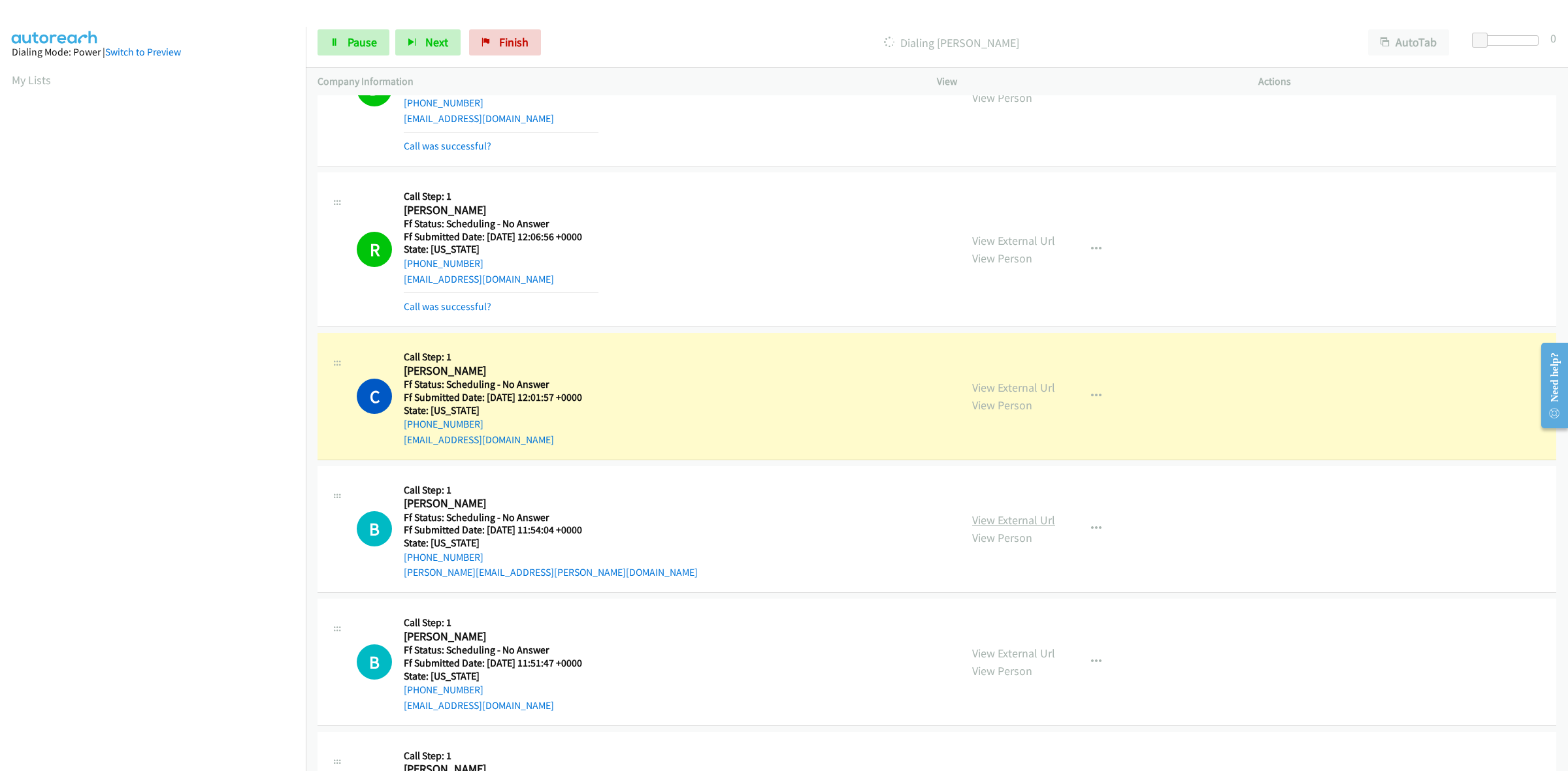
click at [1027, 526] on link "View External Url" at bounding box center [1013, 520] width 83 height 15
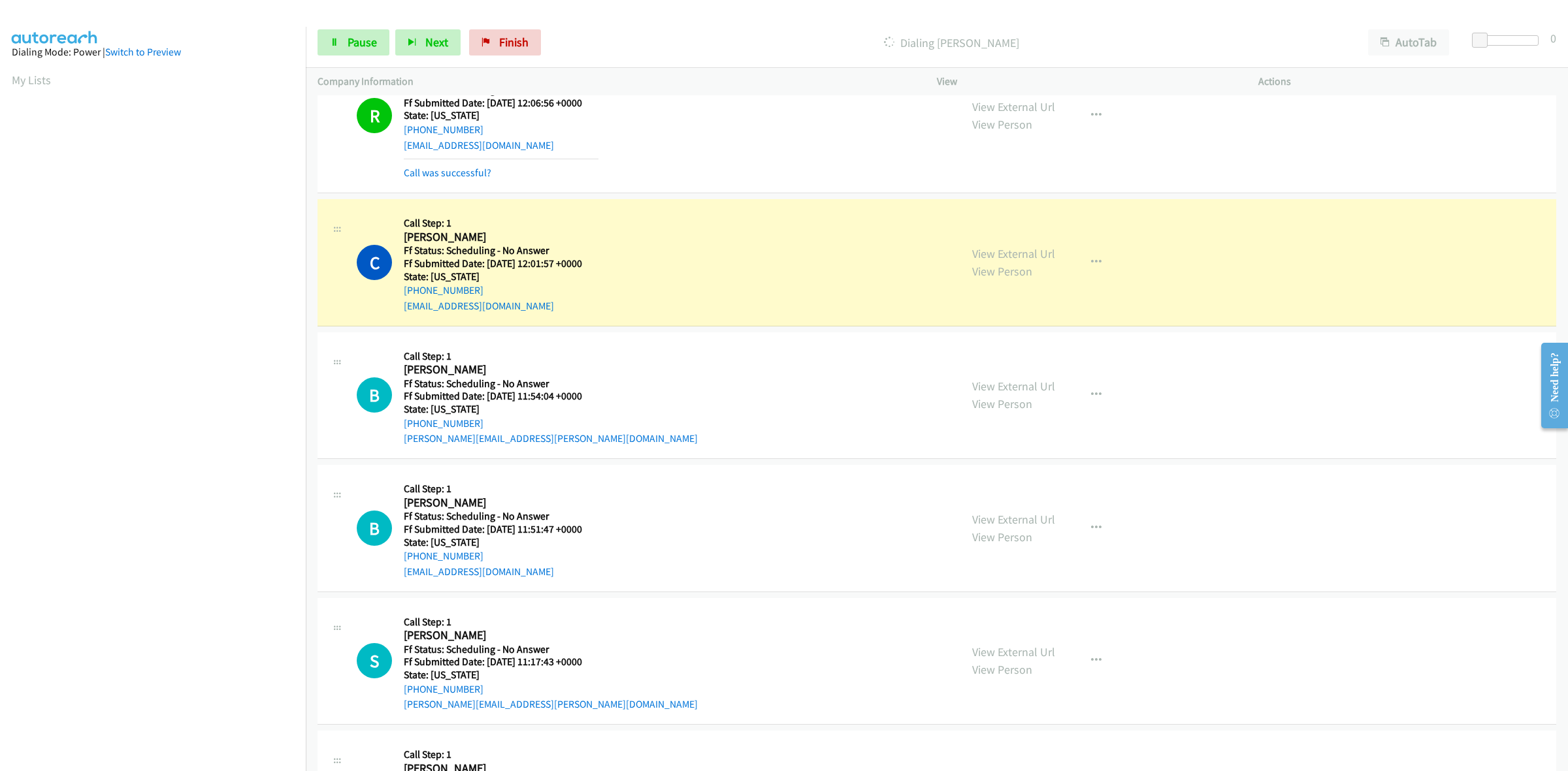
scroll to position [571, 0]
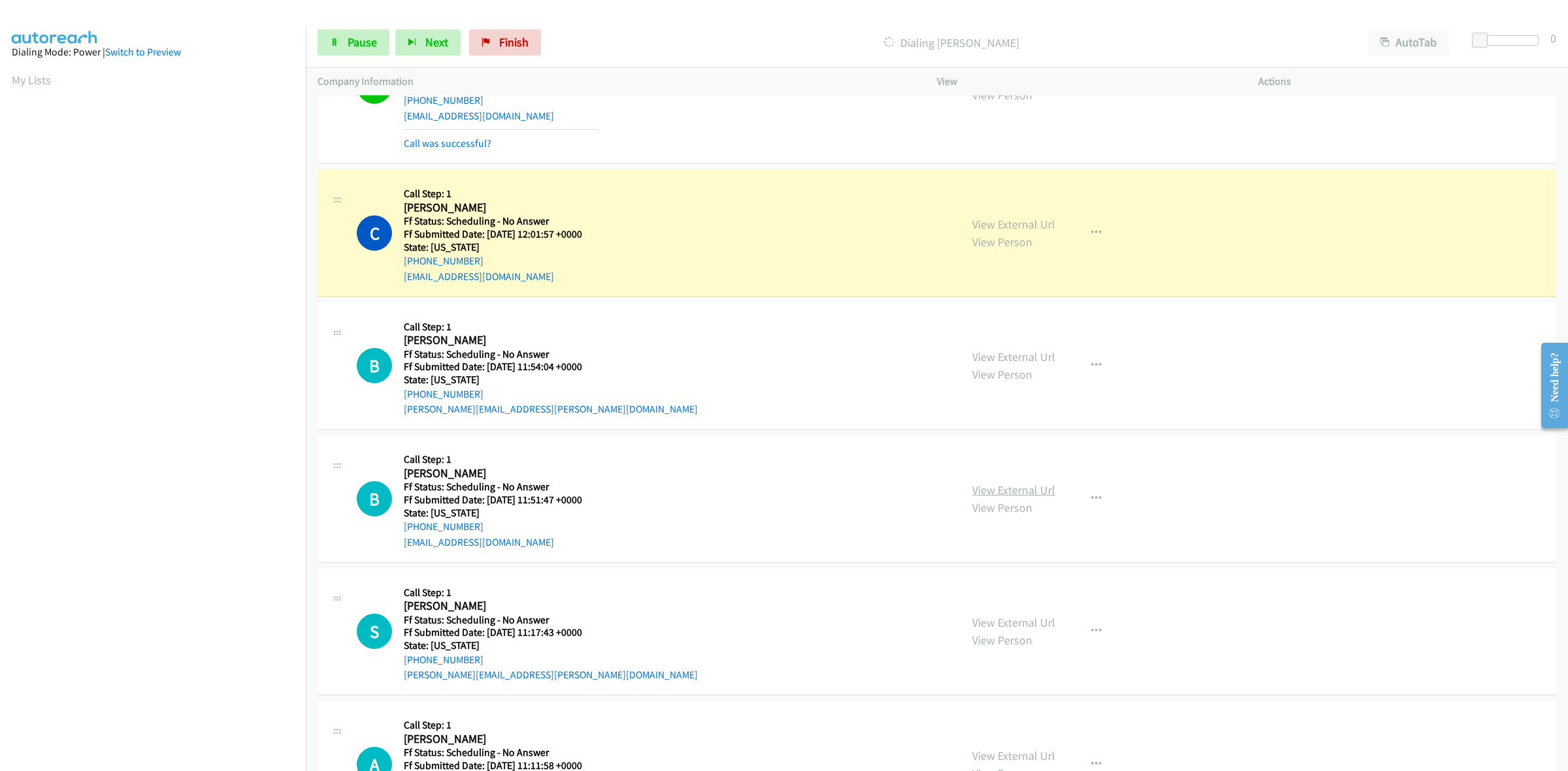
click at [989, 489] on link "View External Url" at bounding box center [1013, 490] width 83 height 15
click at [1042, 625] on link "View External Url" at bounding box center [1013, 622] width 83 height 15
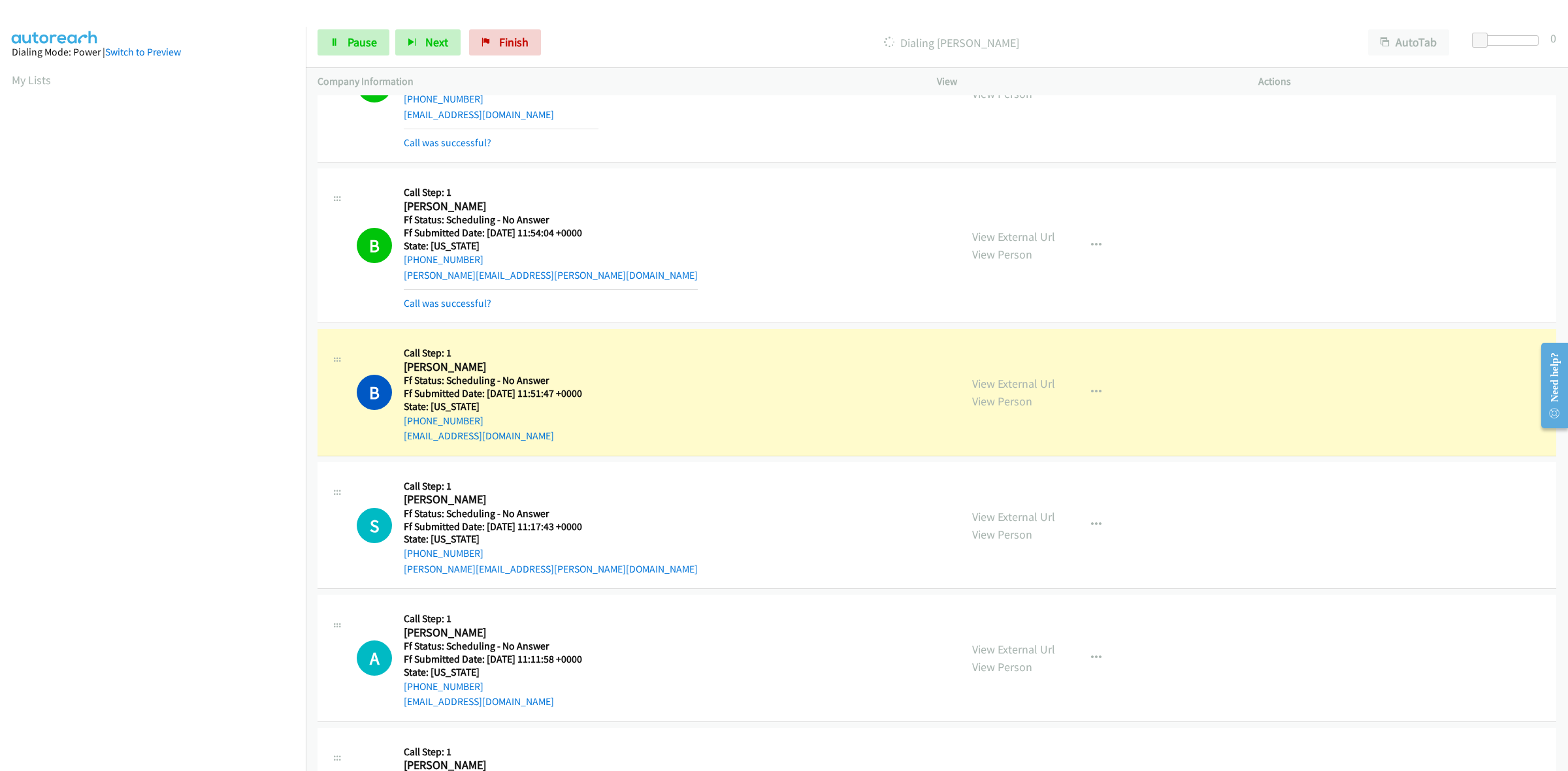
scroll to position [734, 0]
click at [1024, 643] on link "View External Url" at bounding box center [1013, 648] width 83 height 15
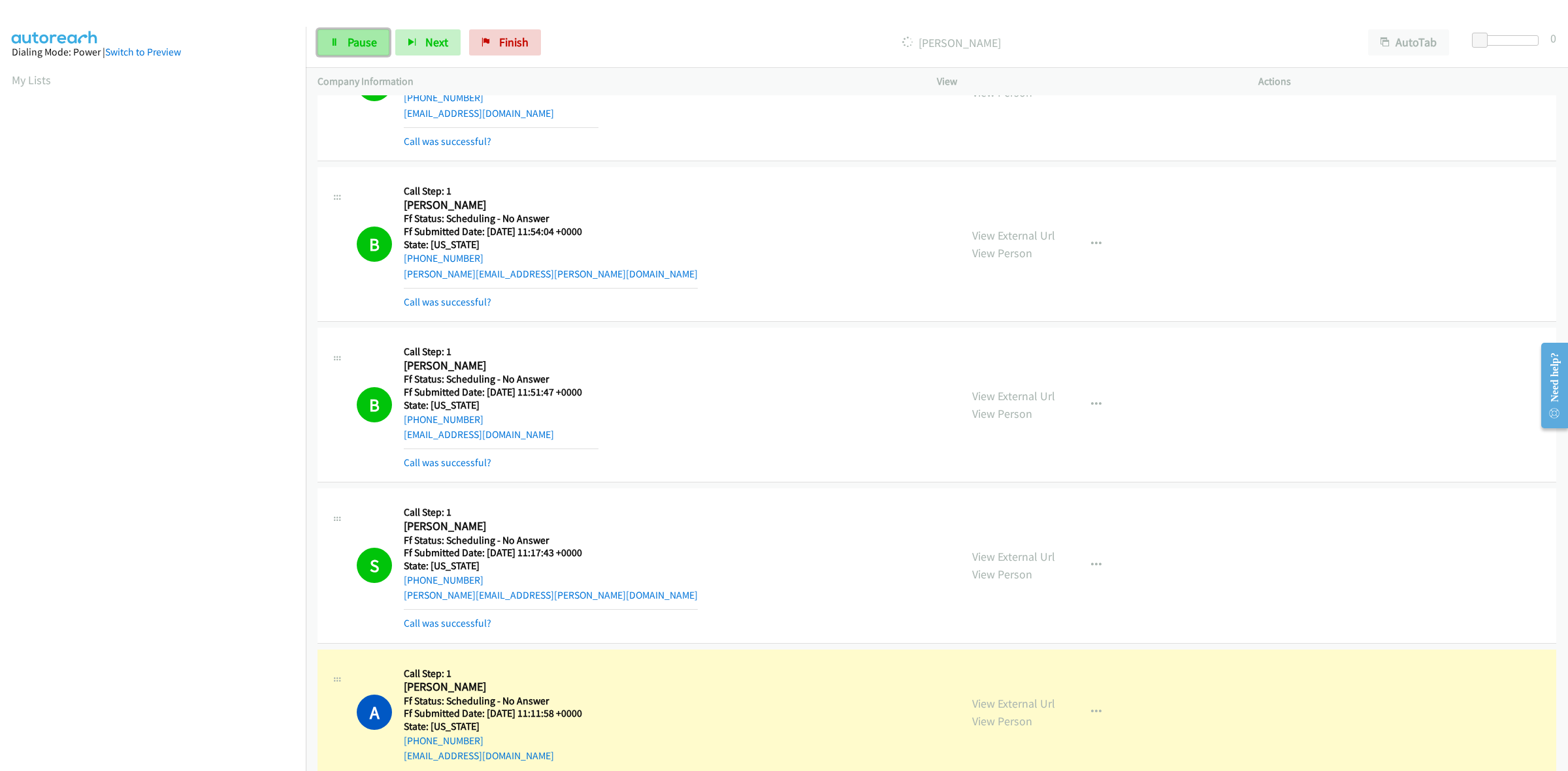
click at [364, 54] on link "Pause" at bounding box center [353, 42] width 72 height 26
